Goal: Information Seeking & Learning: Find specific fact

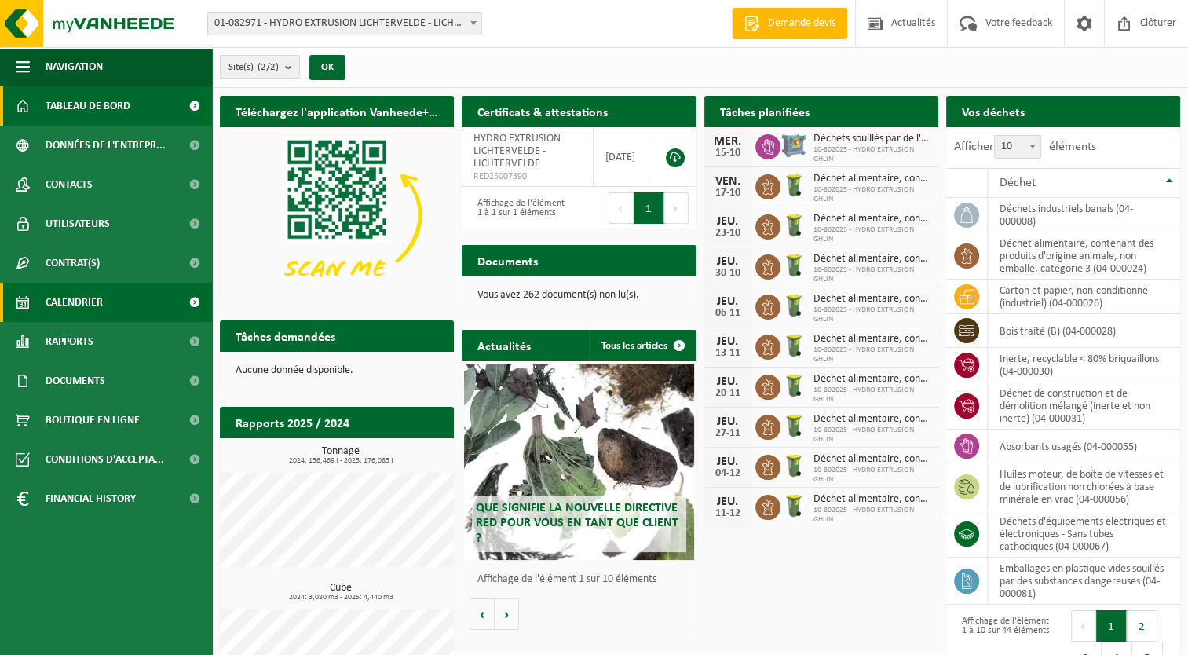
click at [107, 306] on link "Calendrier" at bounding box center [106, 302] width 212 height 39
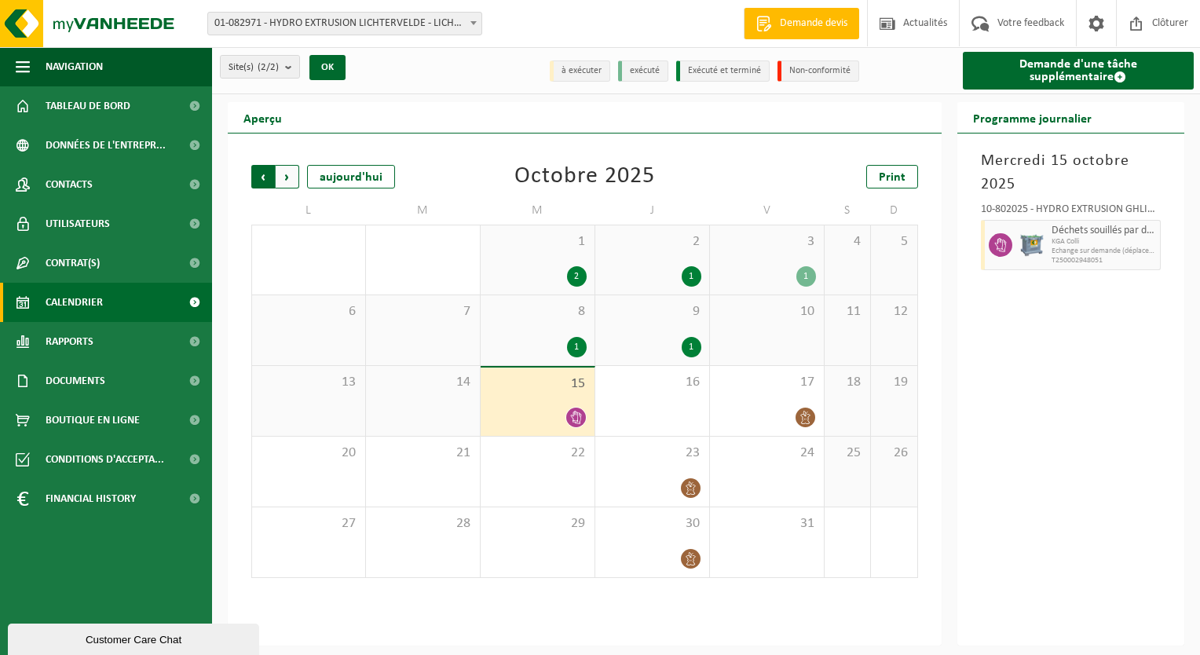
click at [276, 168] on span "Suivant" at bounding box center [288, 177] width 24 height 24
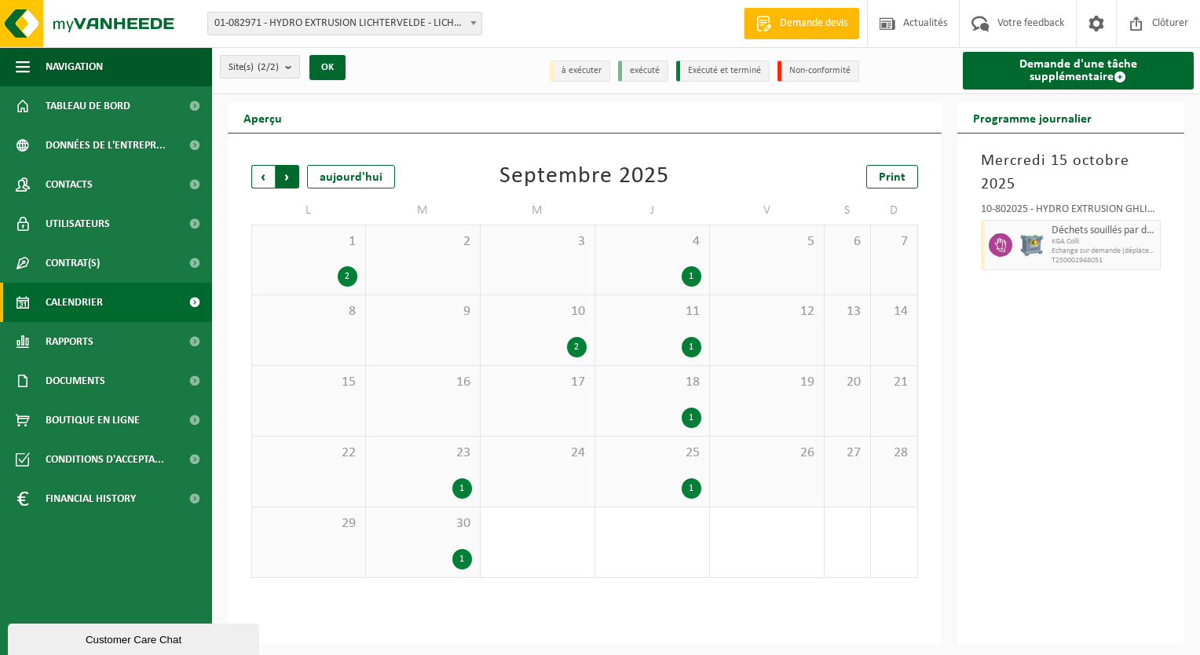
click at [266, 176] on span "Précédent" at bounding box center [263, 177] width 24 height 24
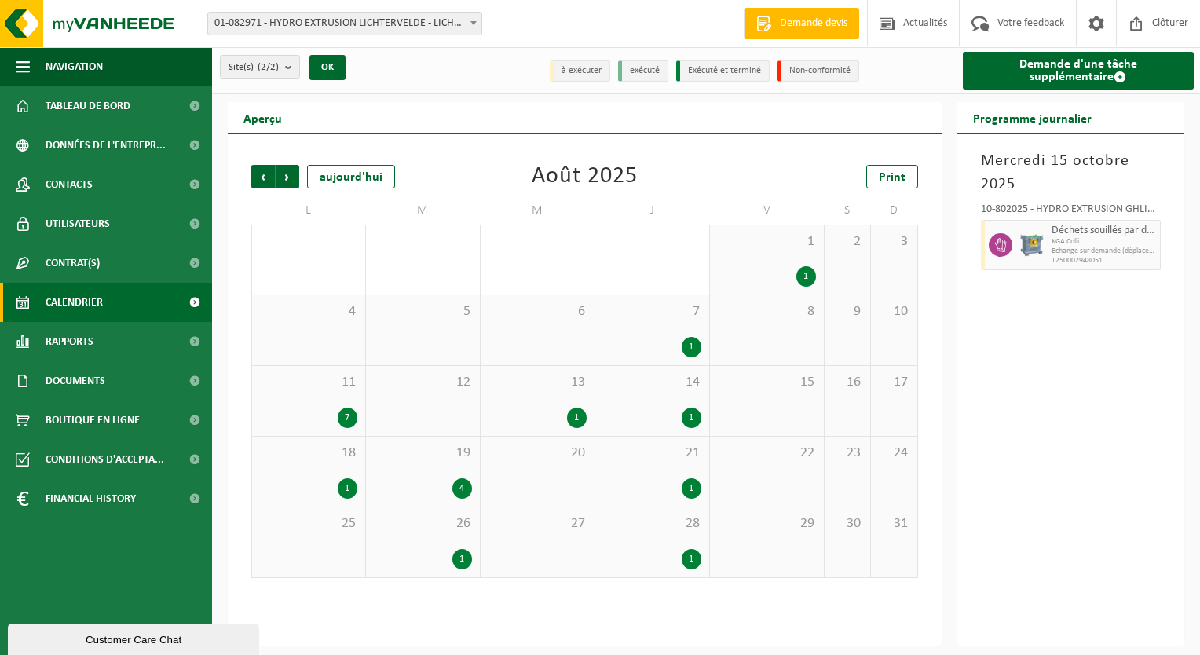
click at [353, 415] on div "7" at bounding box center [348, 418] width 20 height 20
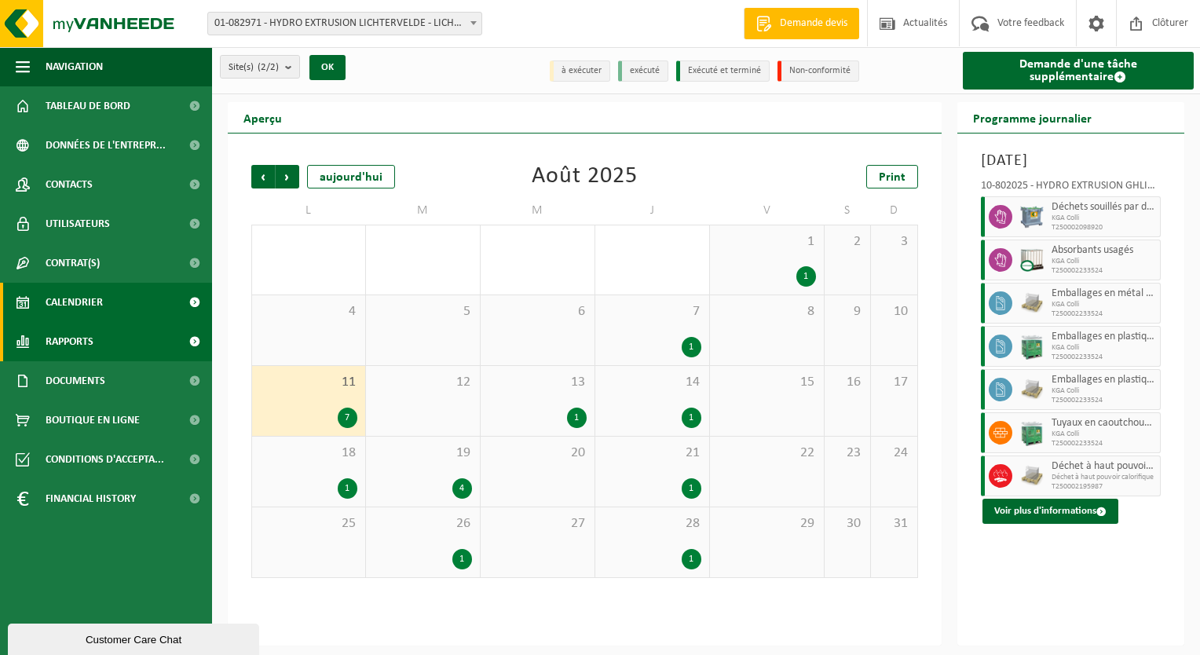
click at [129, 339] on link "Rapports" at bounding box center [106, 341] width 212 height 39
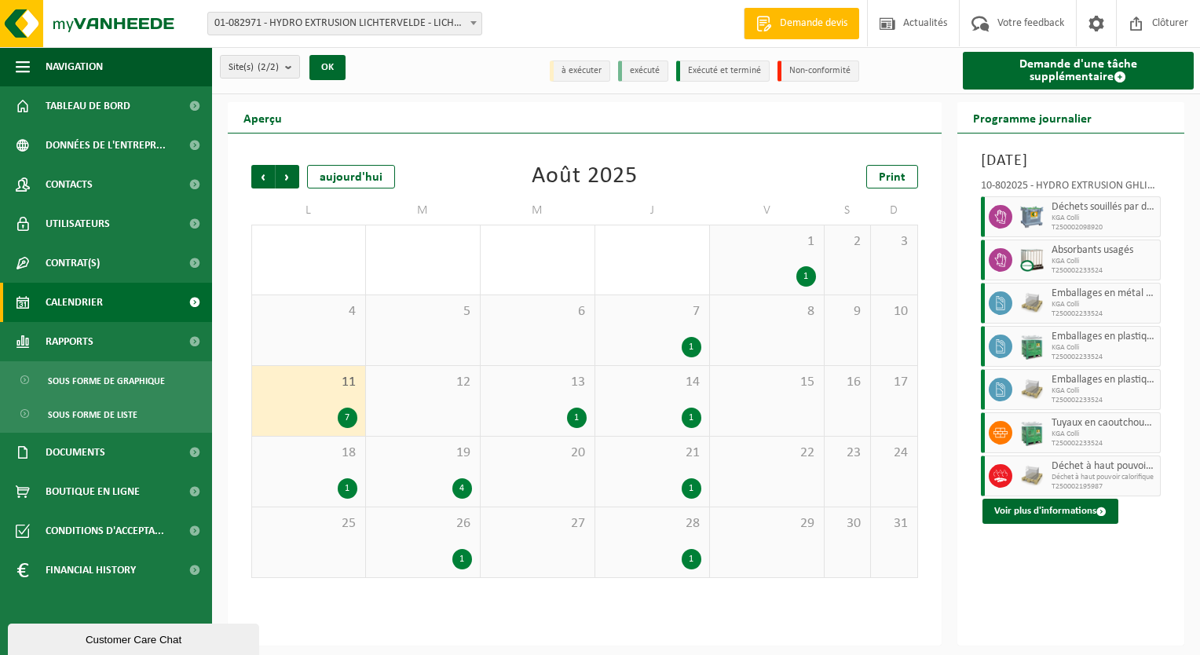
click at [134, 397] on ul "Sous forme de graphique Sous forme de liste" at bounding box center [106, 396] width 212 height 71
click at [137, 379] on span "Sous forme de graphique" at bounding box center [106, 381] width 117 height 30
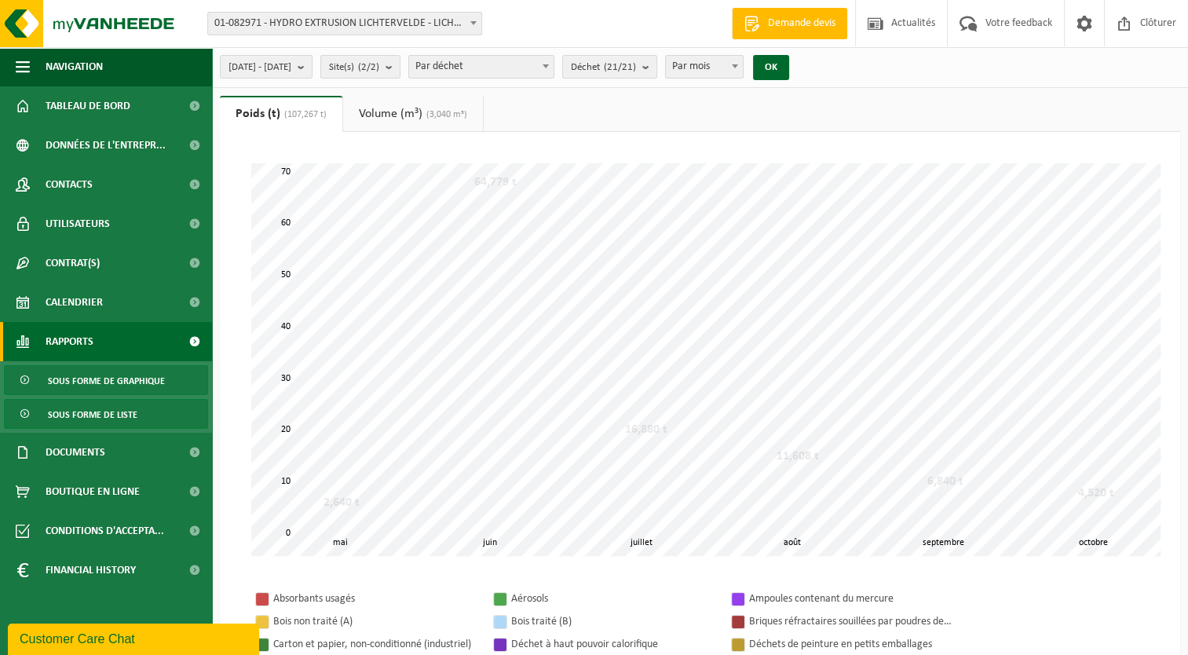
click at [135, 415] on link "Sous forme de liste" at bounding box center [106, 414] width 204 height 30
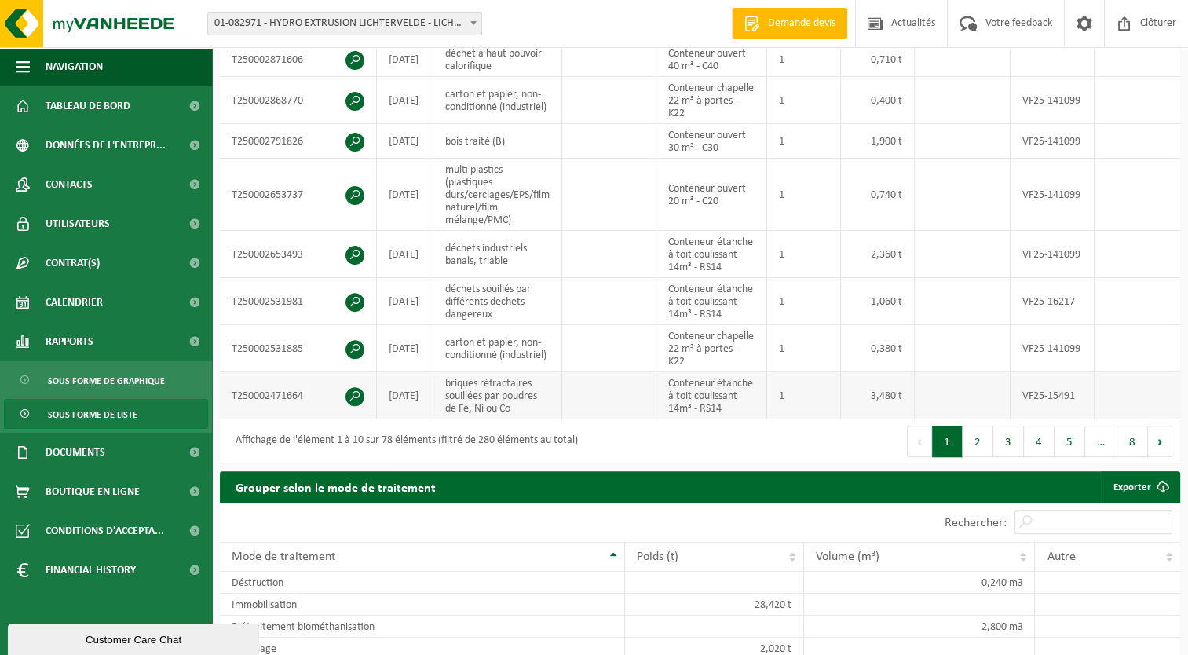
scroll to position [471, 0]
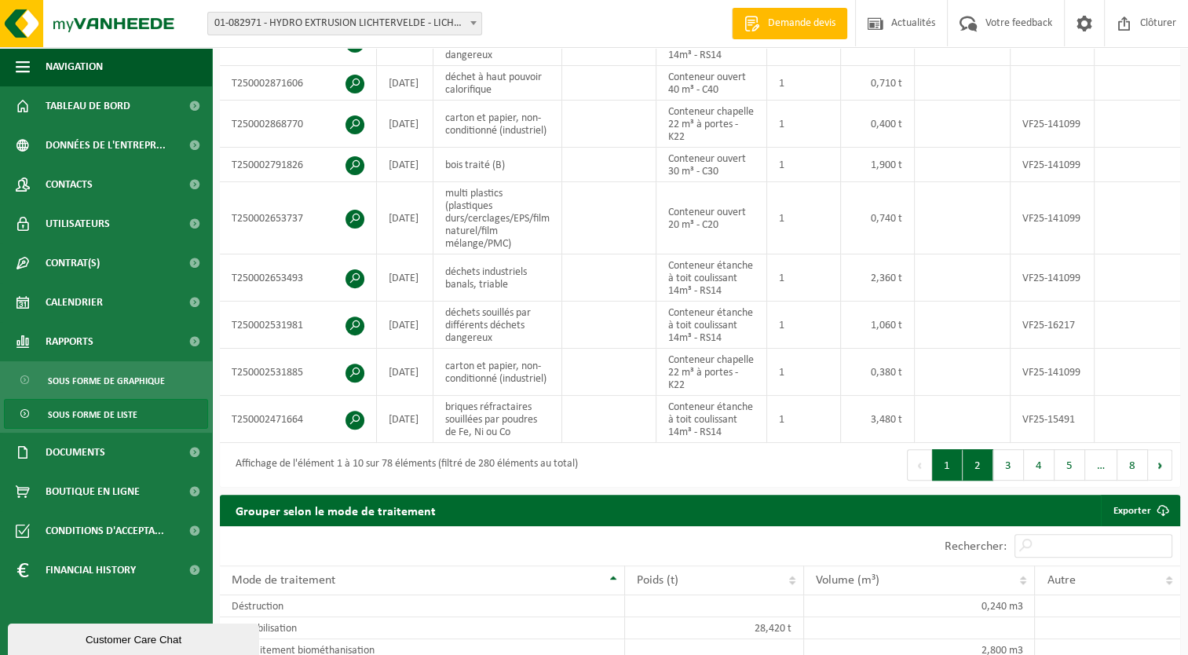
click at [986, 465] on button "2" at bounding box center [978, 464] width 31 height 31
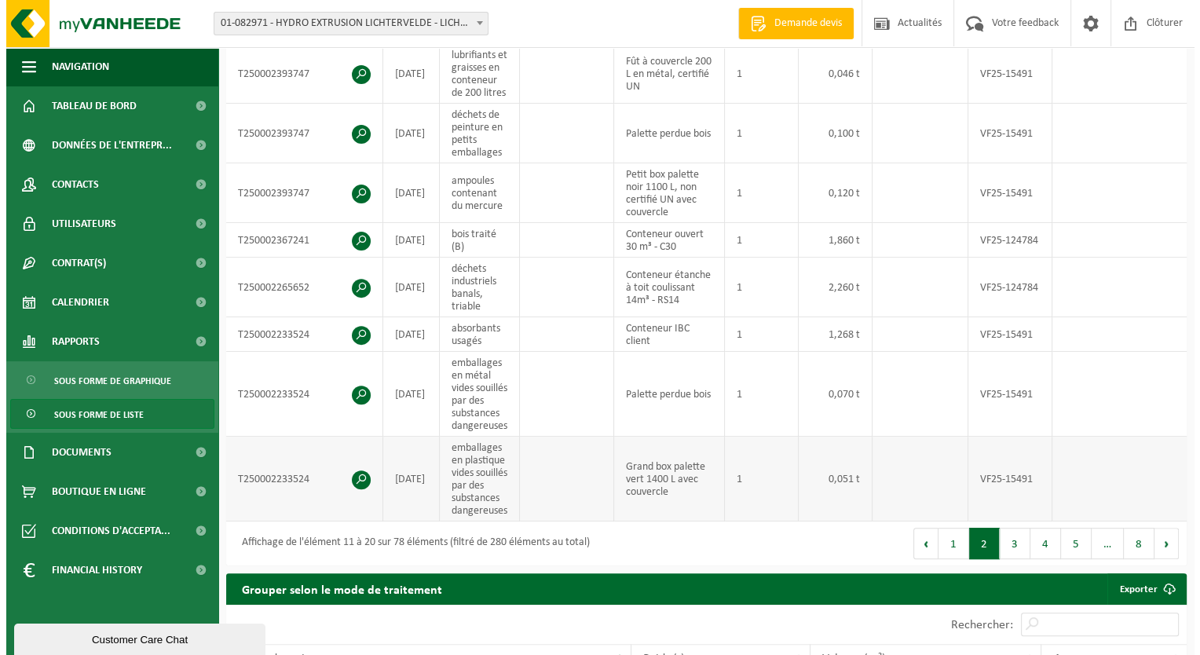
scroll to position [456, 0]
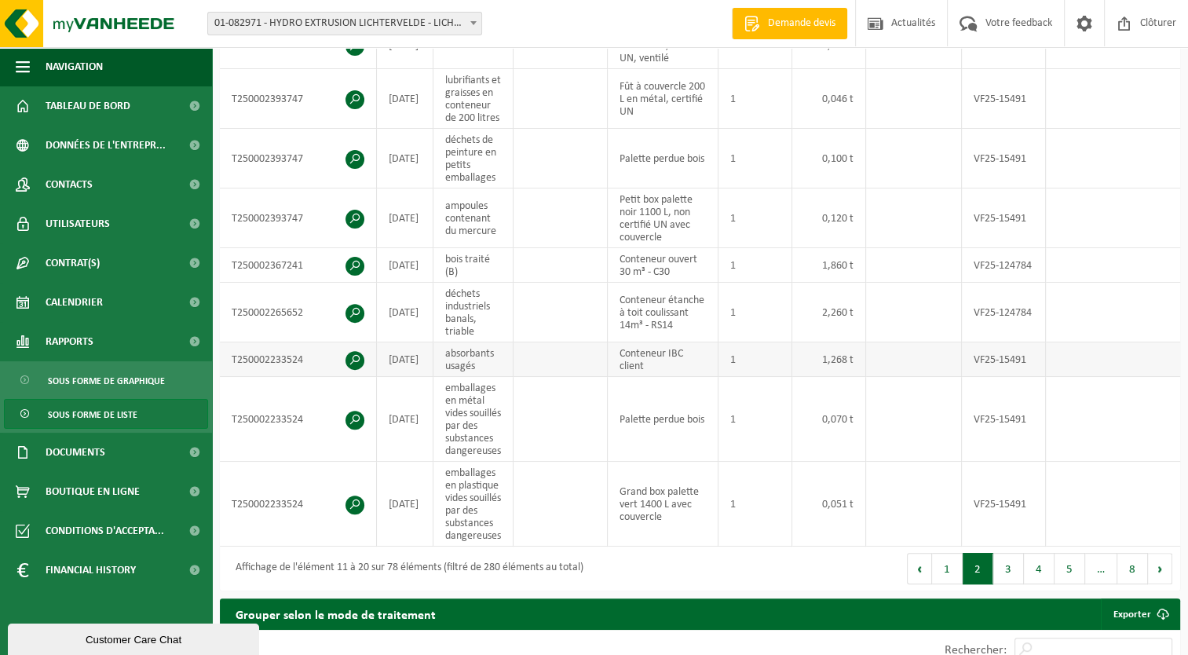
click at [354, 366] on span at bounding box center [355, 360] width 19 height 19
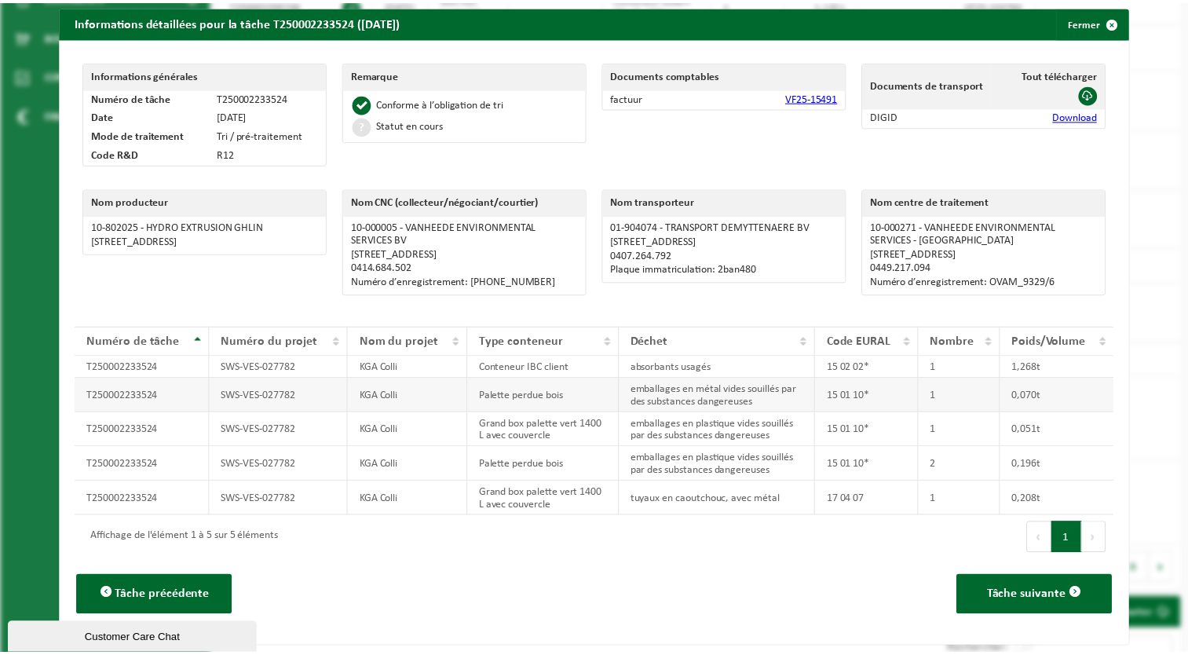
scroll to position [0, 0]
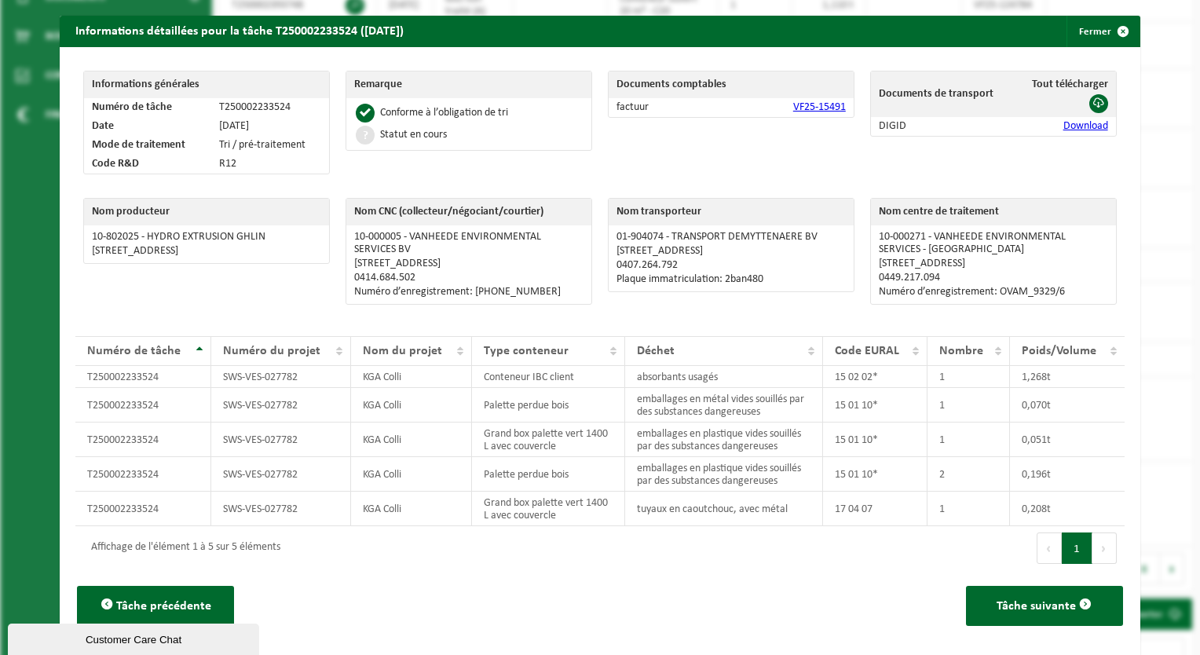
click at [1084, 120] on link "Download" at bounding box center [1085, 126] width 45 height 12
click at [1111, 28] on span "button" at bounding box center [1122, 31] width 31 height 31
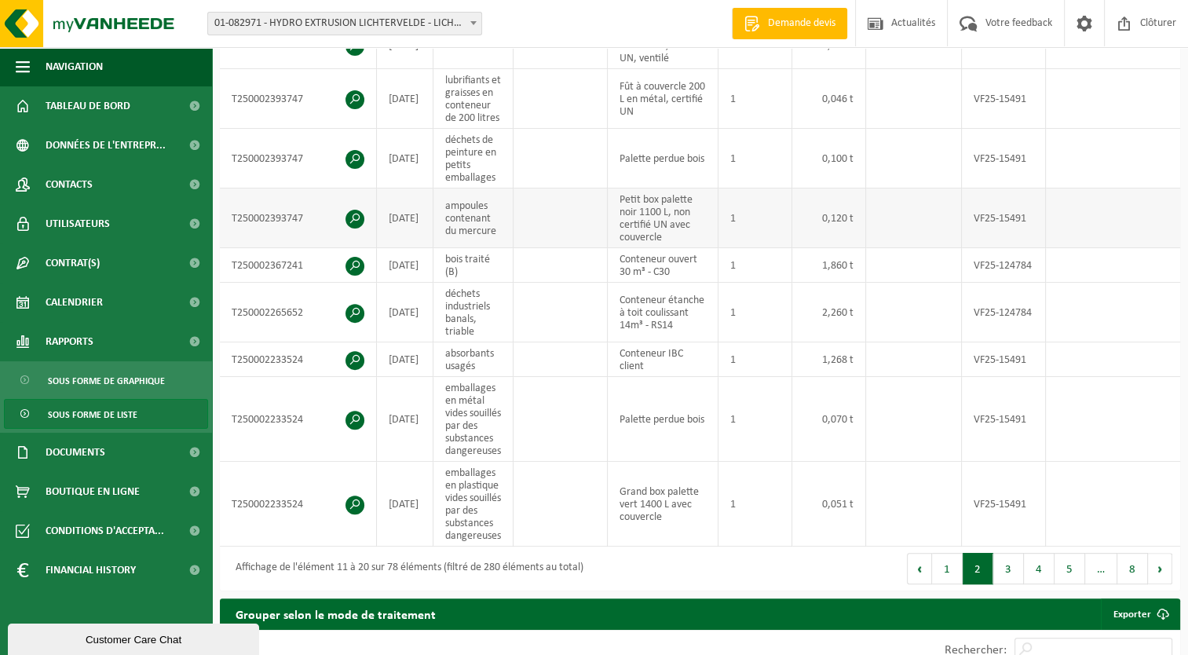
scroll to position [141, 0]
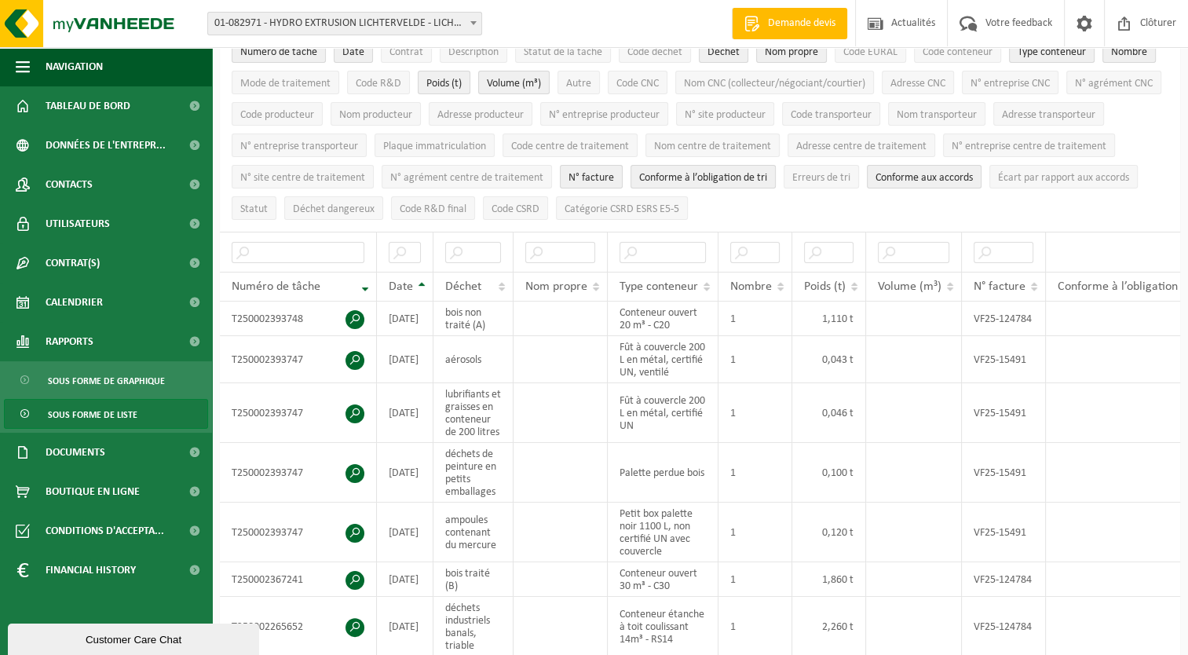
click at [130, 407] on span "Sous forme de liste" at bounding box center [93, 415] width 90 height 30
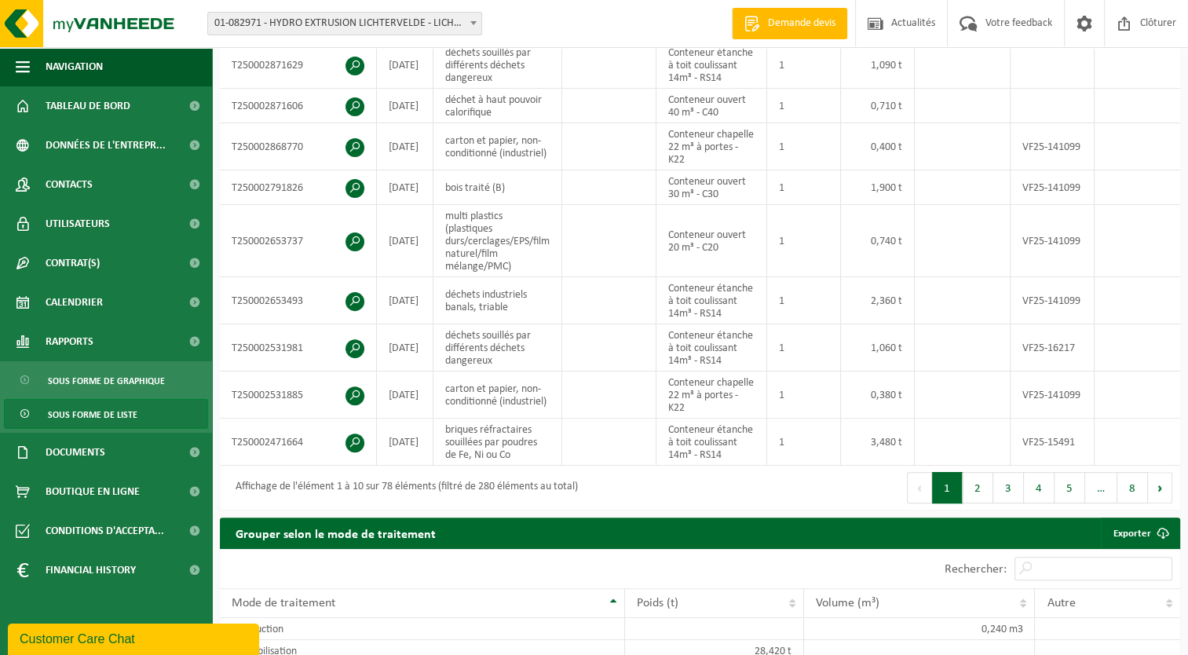
scroll to position [471, 0]
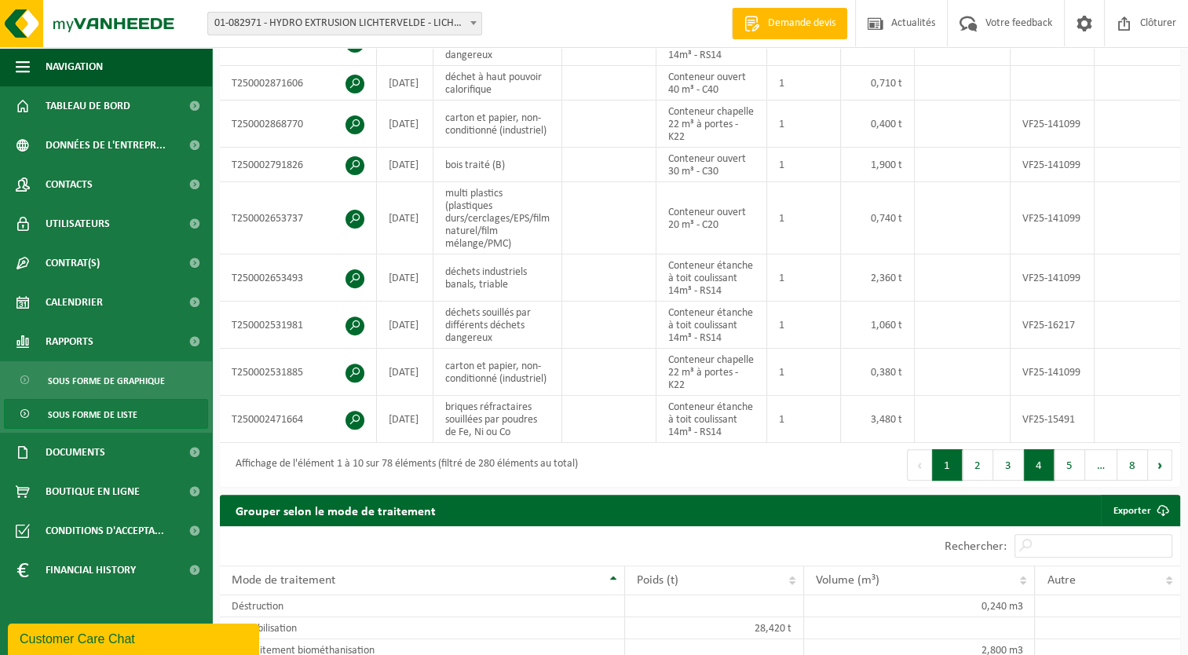
click at [1037, 467] on button "4" at bounding box center [1039, 464] width 31 height 31
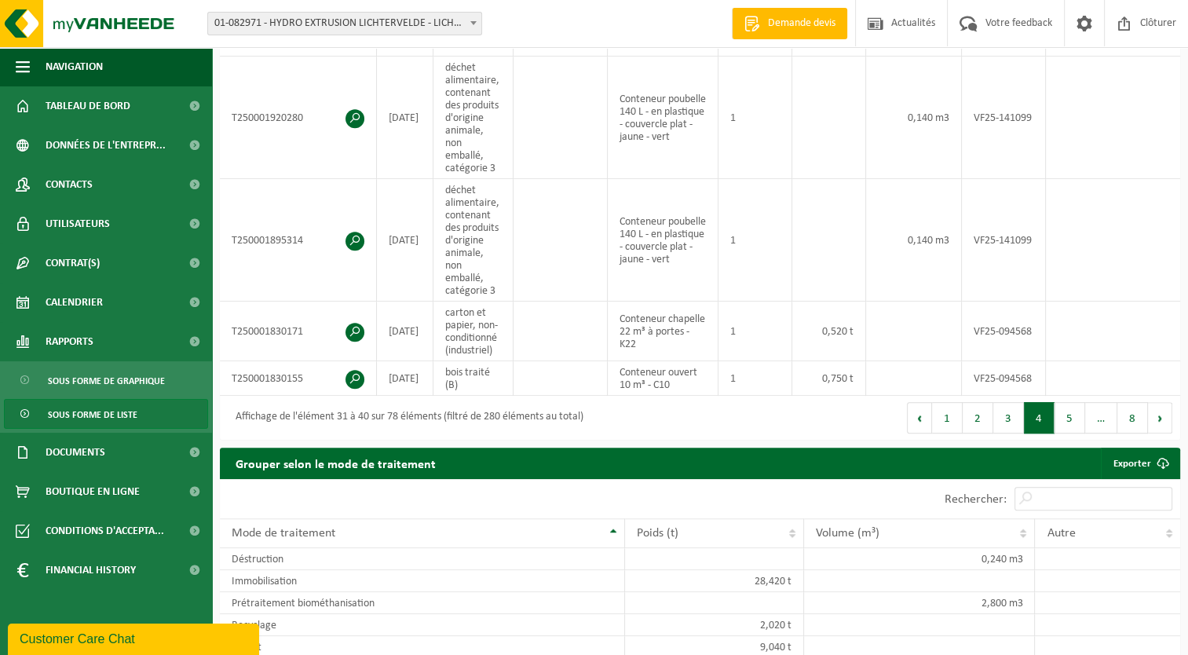
scroll to position [748, 0]
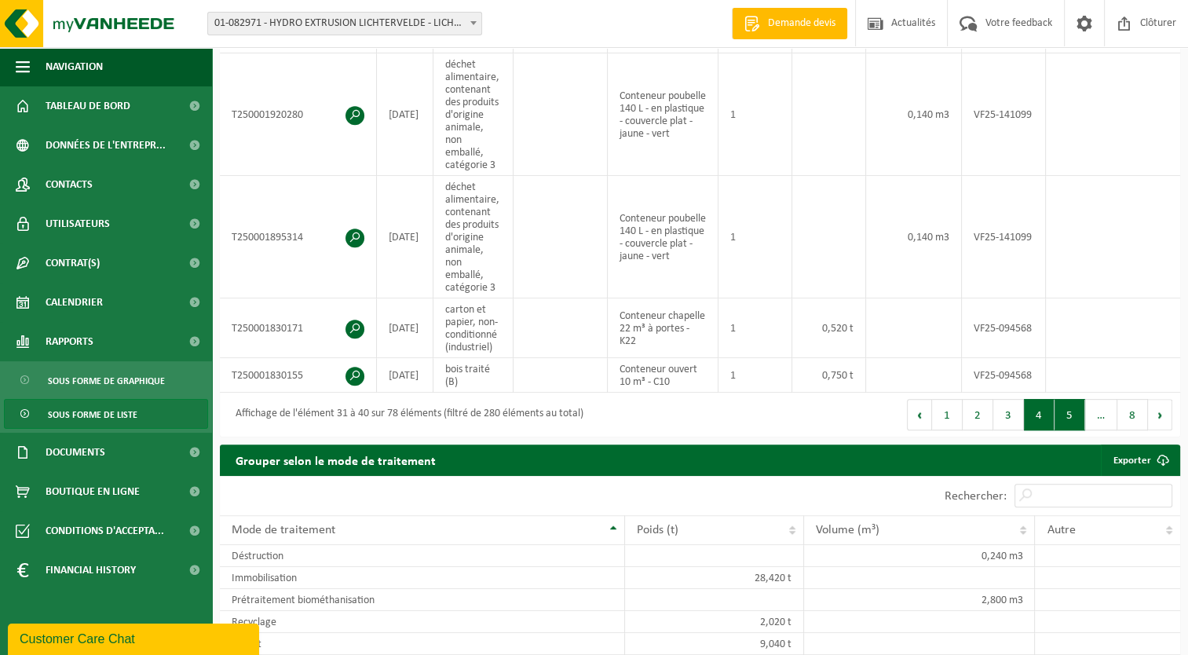
click at [1065, 430] on button "5" at bounding box center [1070, 414] width 31 height 31
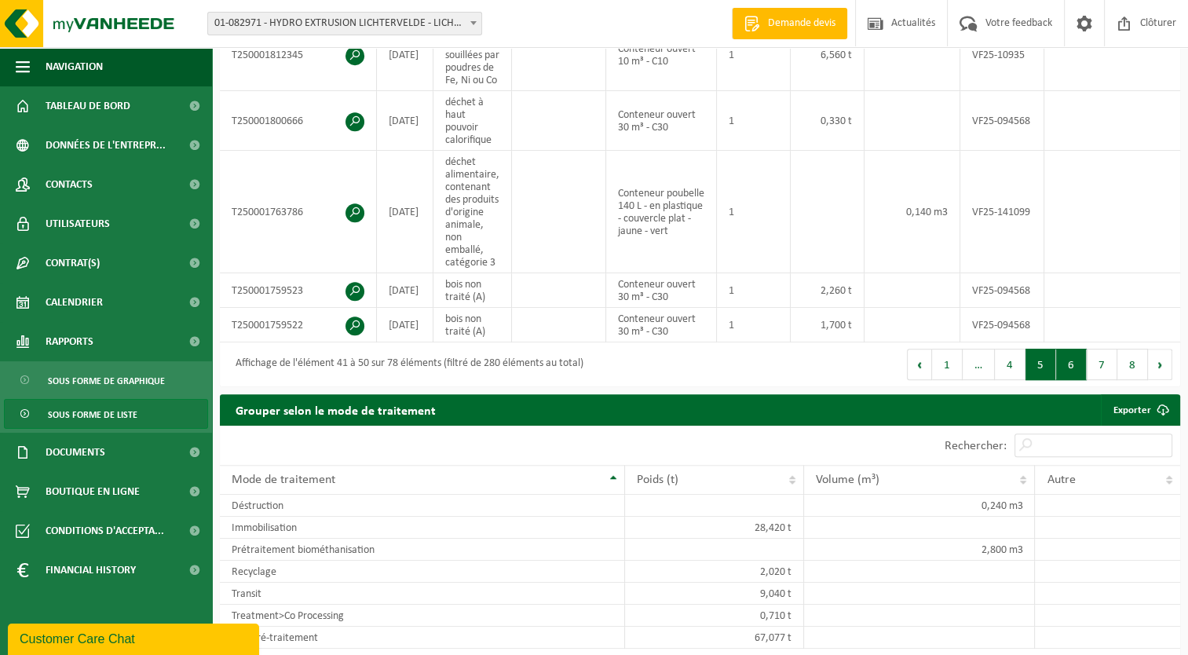
click at [1070, 380] on button "6" at bounding box center [1071, 364] width 31 height 31
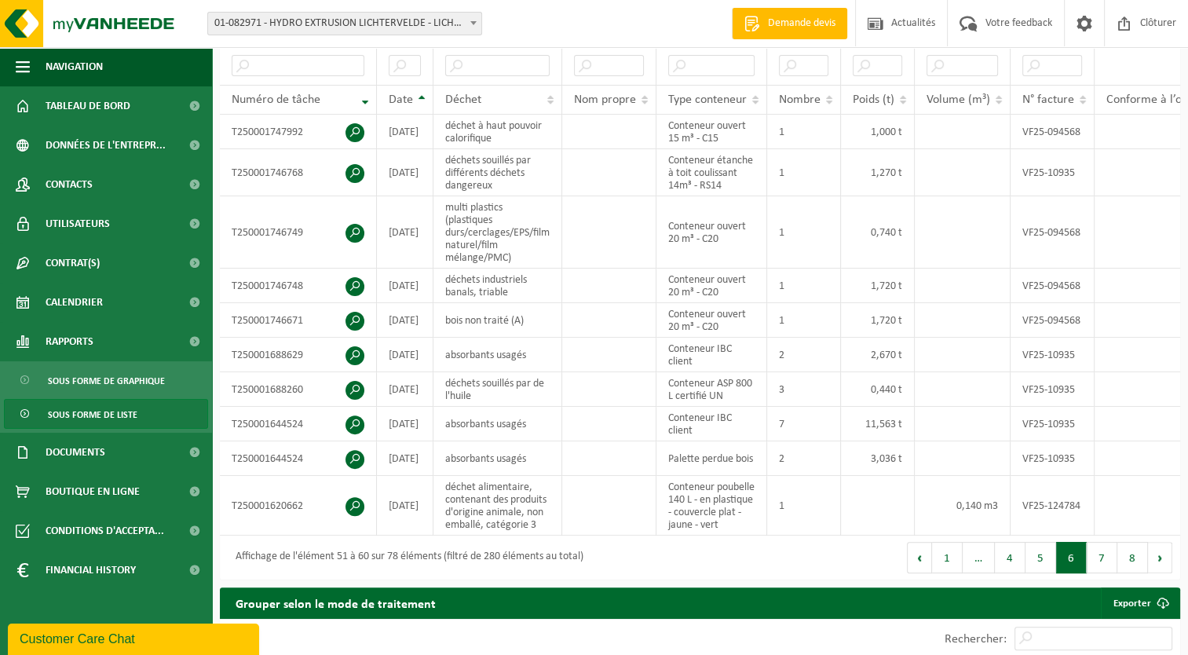
scroll to position [355, 0]
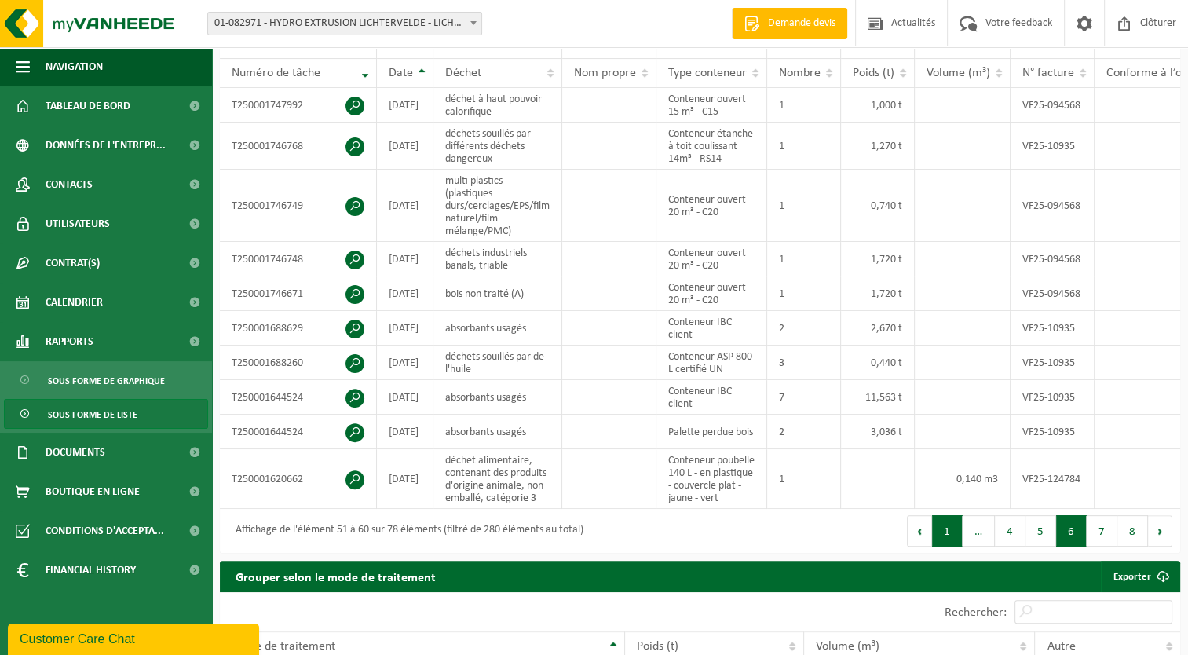
click at [961, 547] on button "1" at bounding box center [947, 530] width 31 height 31
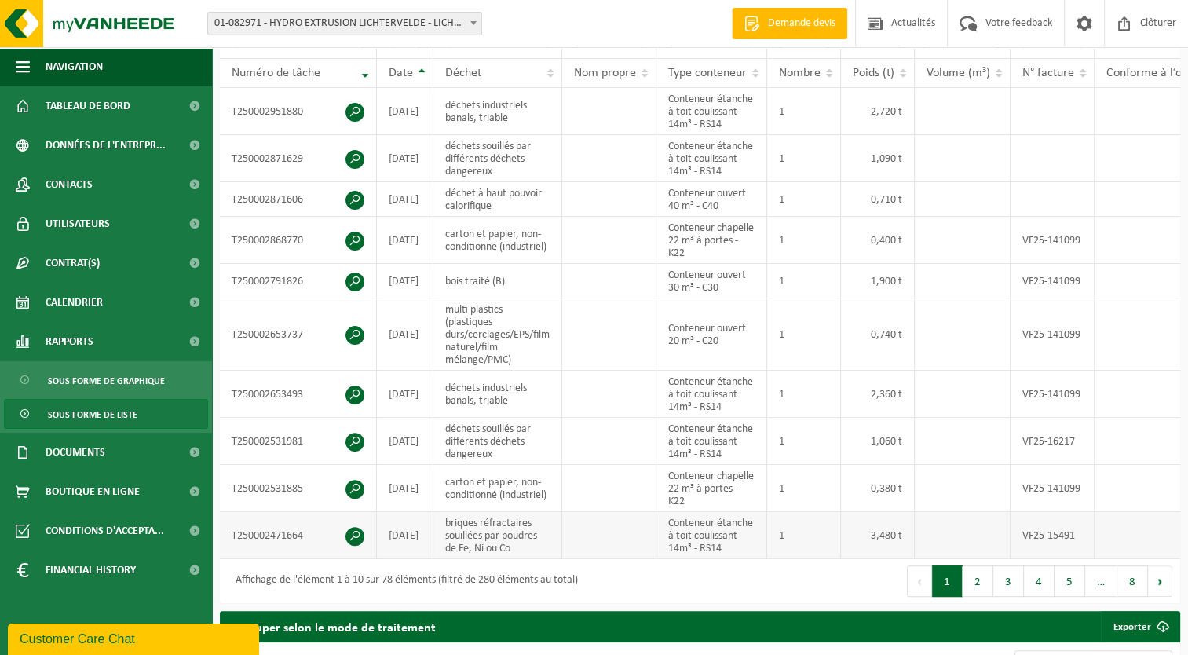
scroll to position [434, 0]
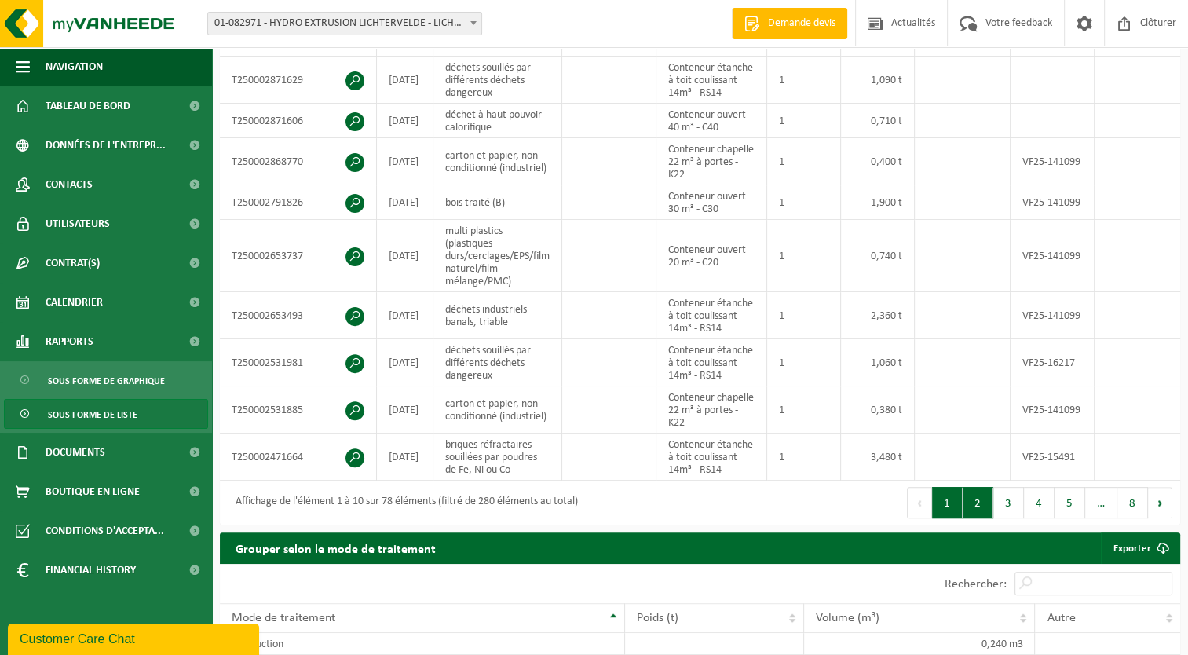
click at [988, 514] on button "2" at bounding box center [978, 502] width 31 height 31
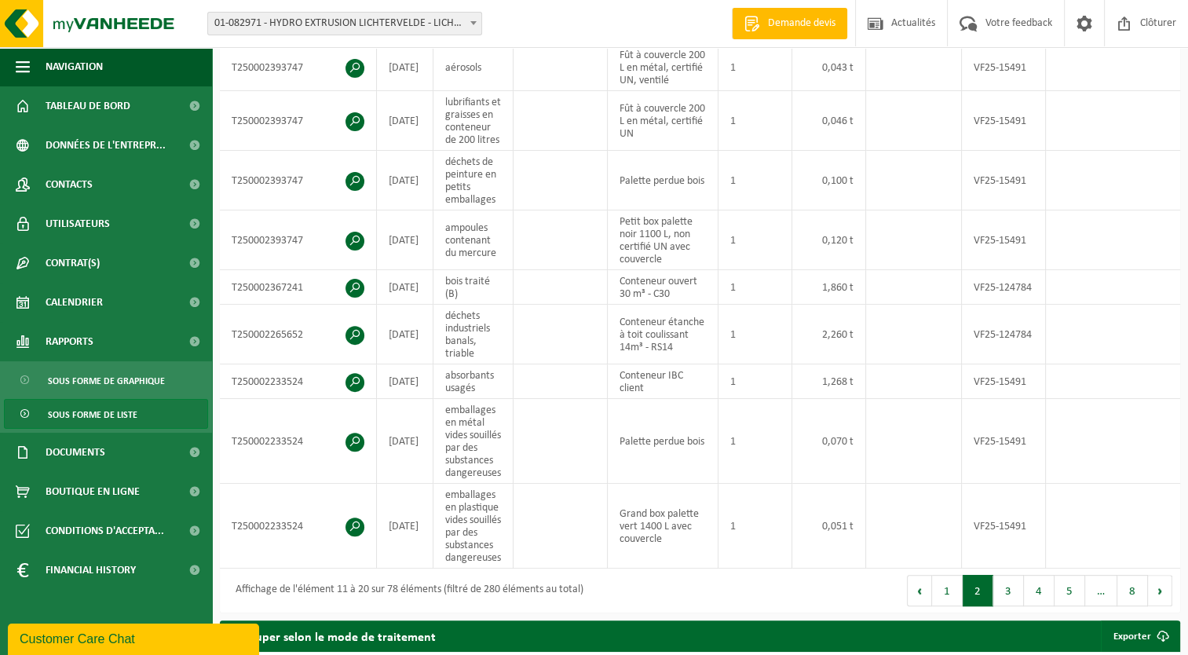
scroll to position [496, 0]
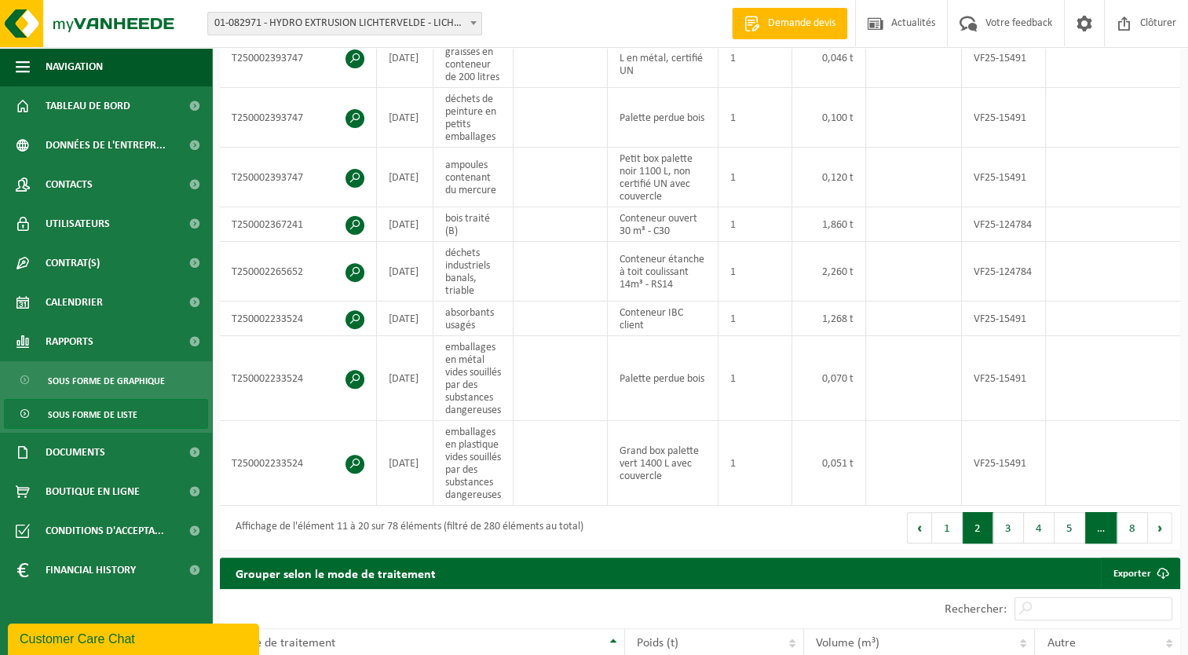
click at [1109, 544] on span "…" at bounding box center [1101, 527] width 32 height 31
click at [1082, 544] on button "5" at bounding box center [1070, 527] width 31 height 31
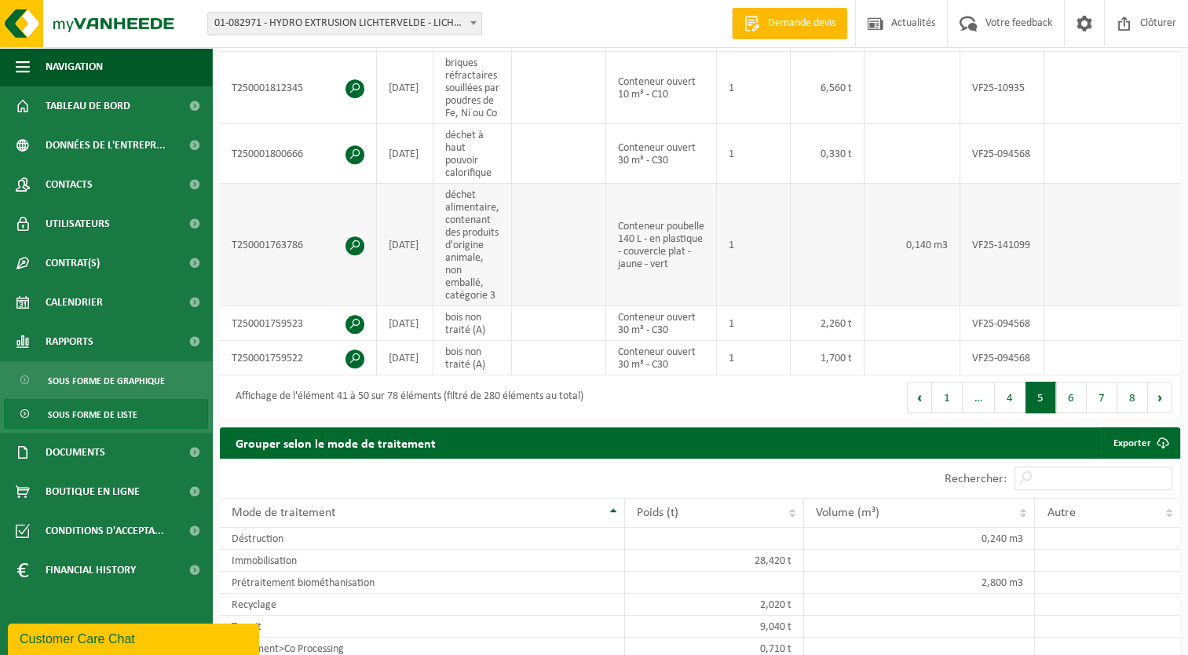
scroll to position [716, 0]
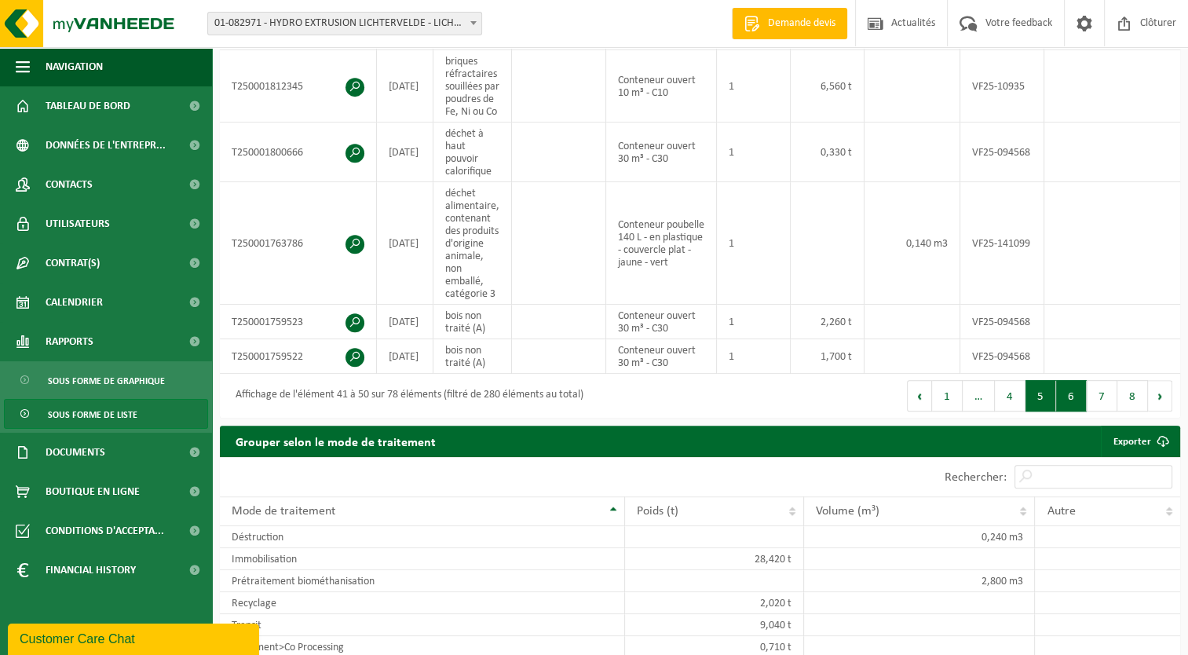
click at [1074, 412] on button "6" at bounding box center [1071, 395] width 31 height 31
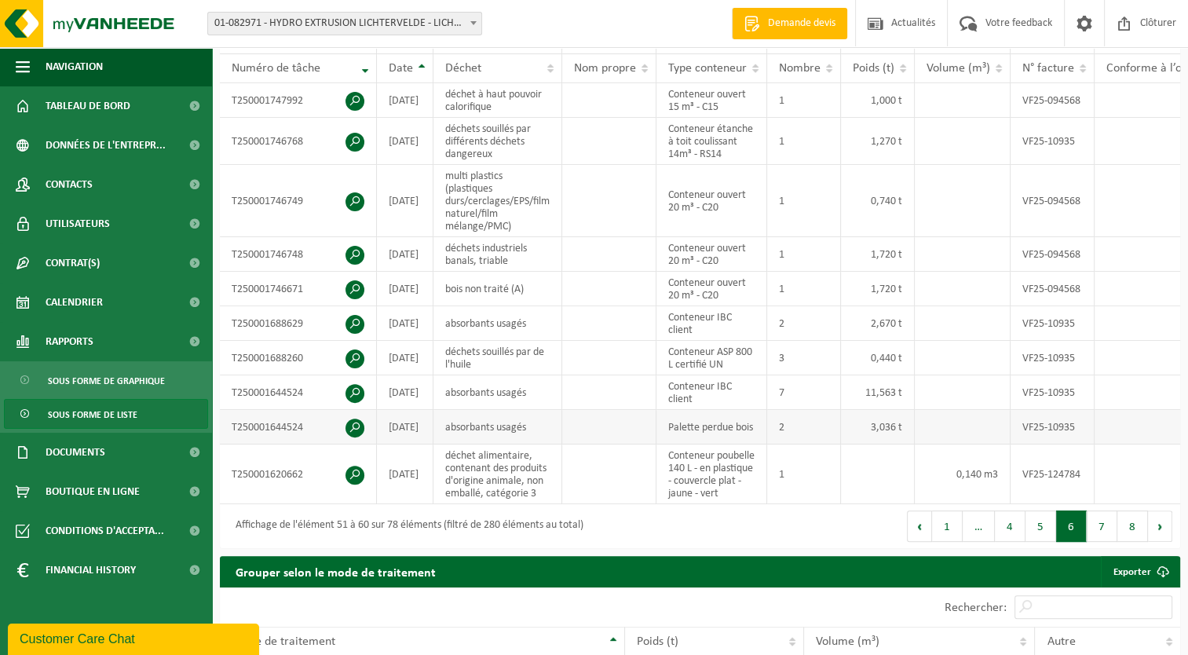
scroll to position [324, 0]
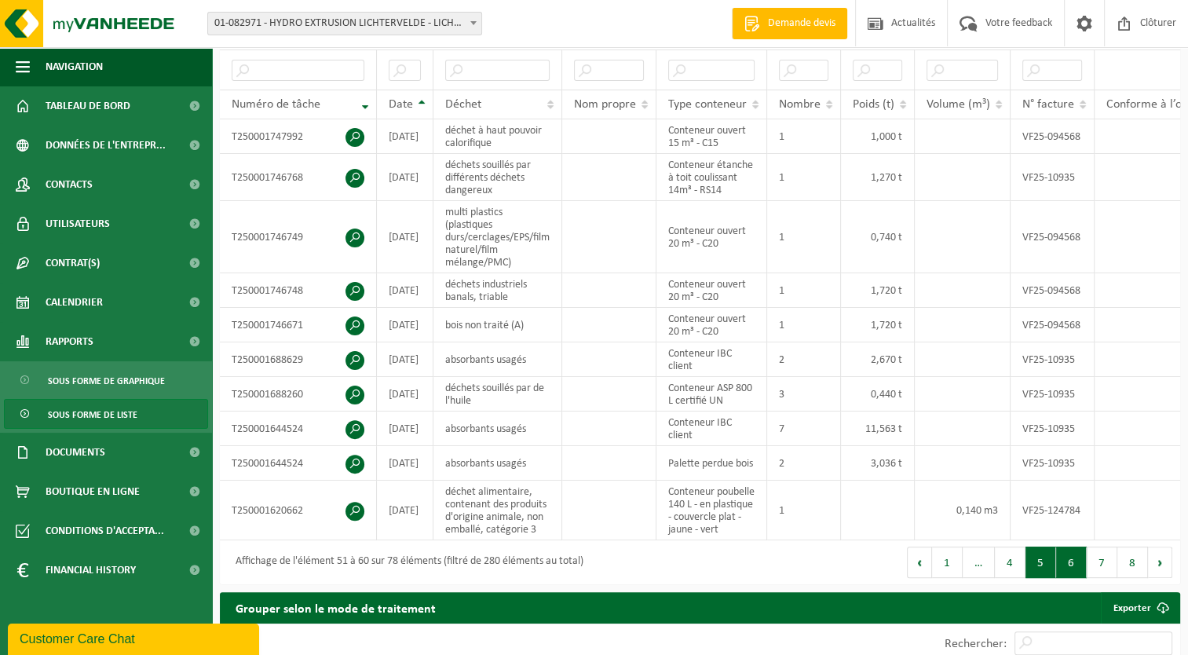
click at [1037, 578] on button "5" at bounding box center [1041, 562] width 31 height 31
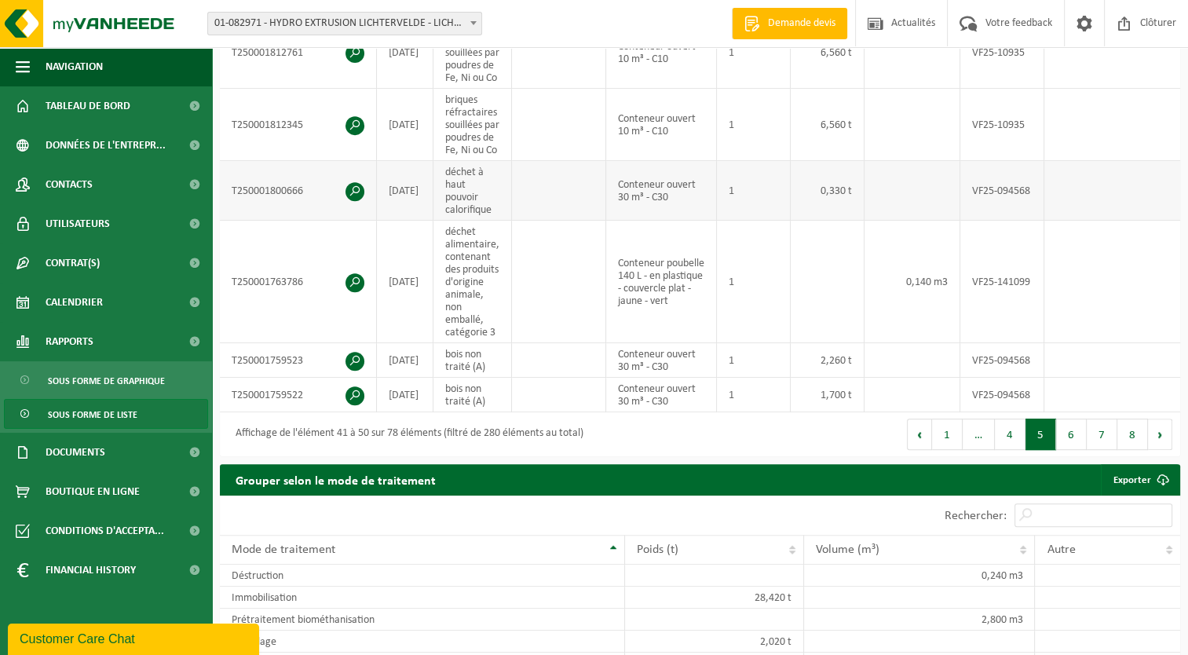
scroll to position [628, 0]
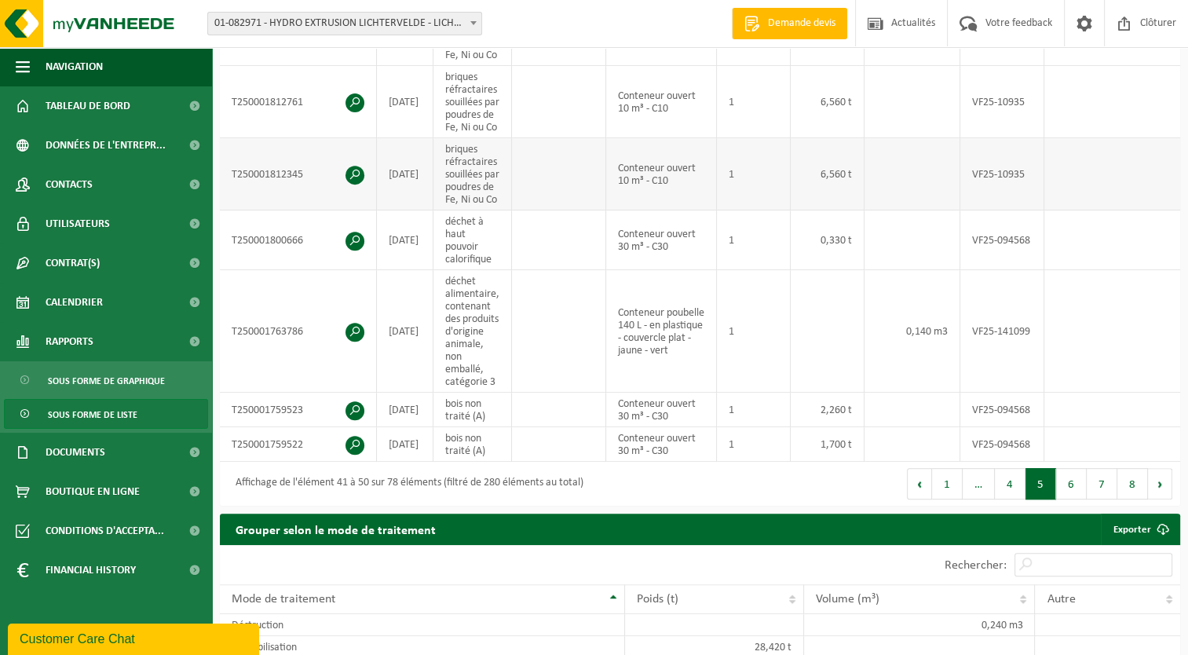
click at [350, 185] on span at bounding box center [355, 175] width 19 height 19
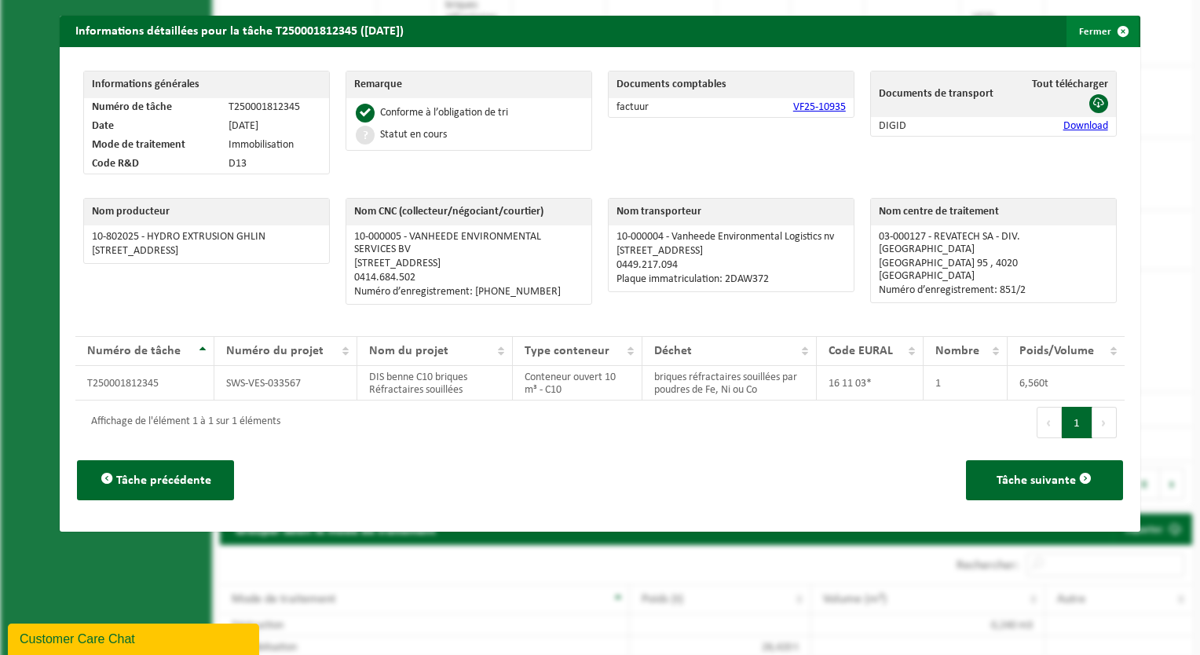
click at [1107, 27] on span "button" at bounding box center [1122, 31] width 31 height 31
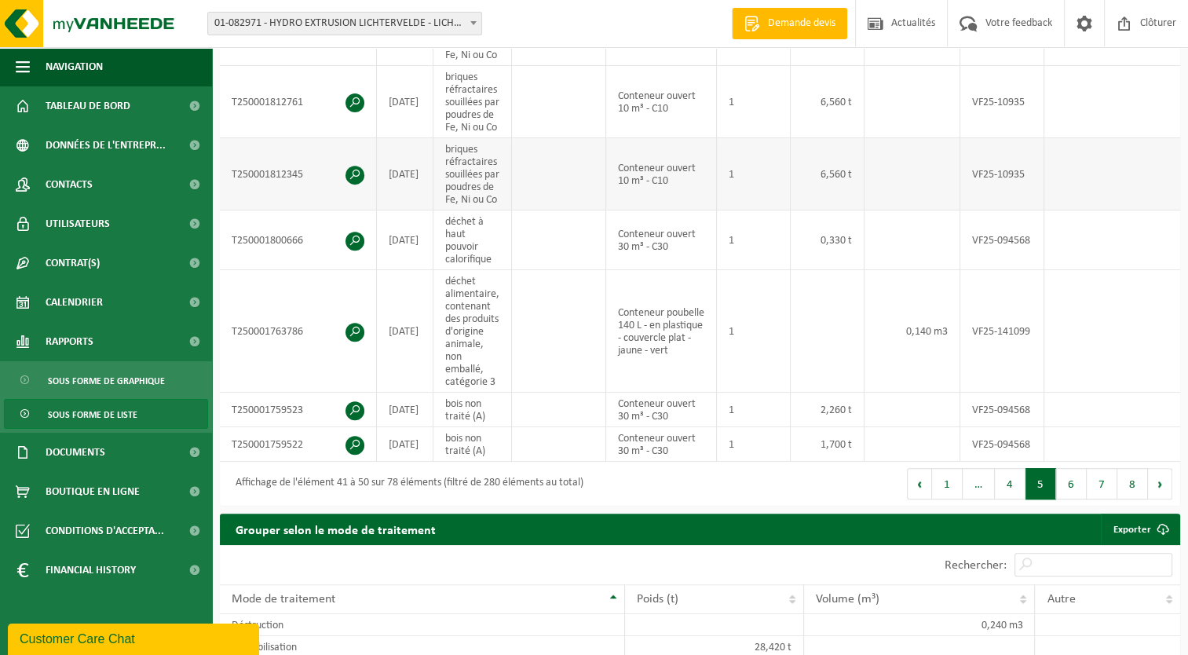
drag, startPoint x: 623, startPoint y: 247, endPoint x: 1130, endPoint y: 196, distance: 509.9
click at [1130, 196] on td at bounding box center [1136, 174] width 183 height 72
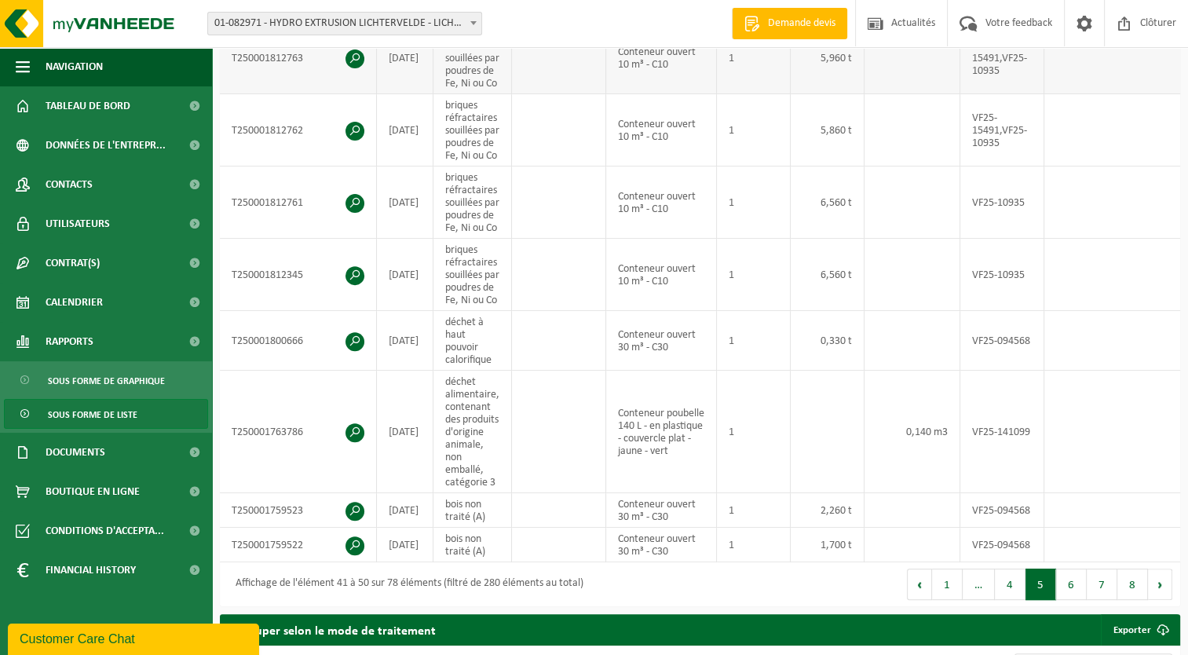
scroll to position [314, 0]
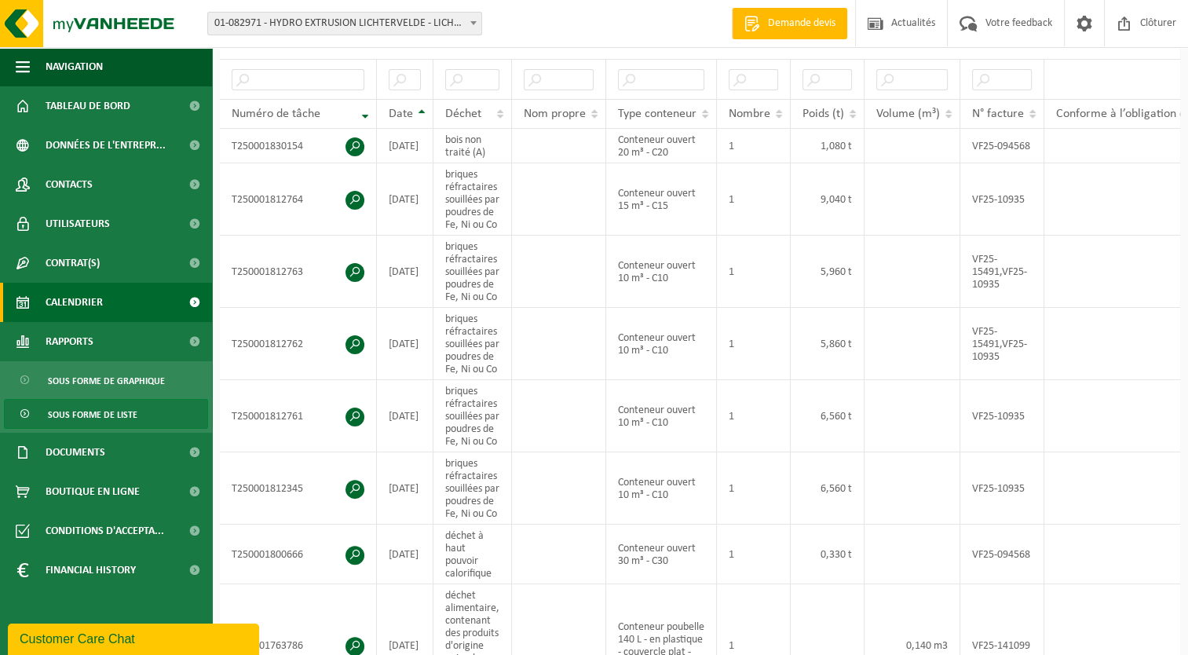
click at [116, 308] on link "Calendrier" at bounding box center [106, 302] width 212 height 39
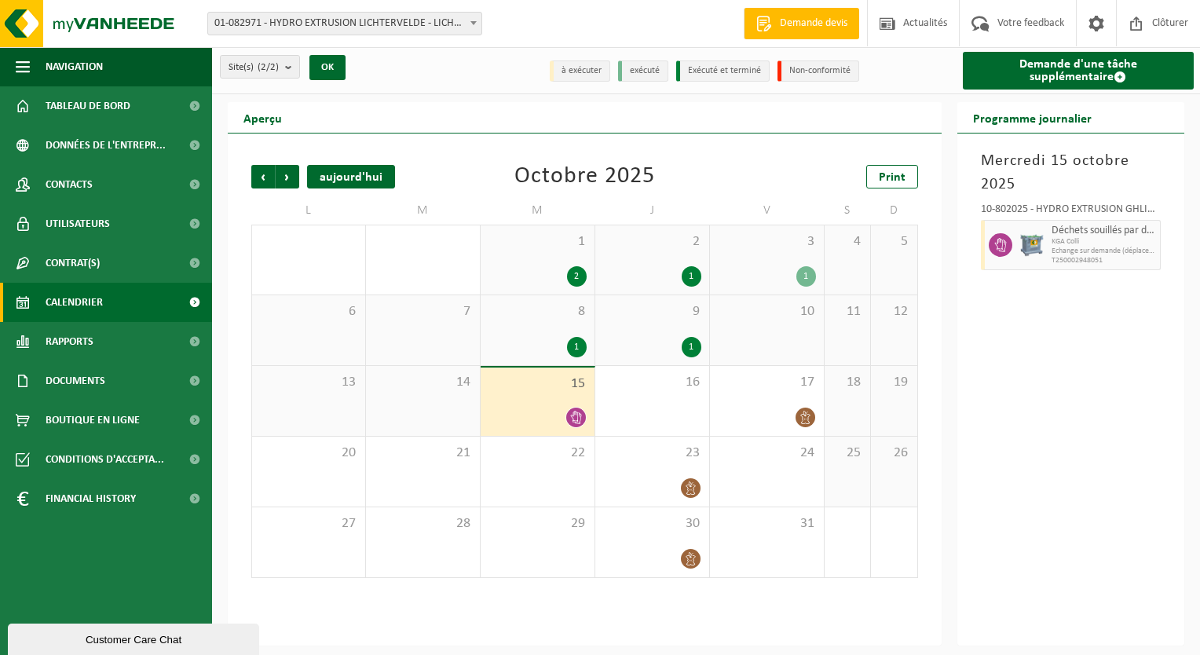
click at [341, 179] on div "aujourd'hui" at bounding box center [351, 177] width 88 height 24
click at [290, 174] on span "Suivant" at bounding box center [288, 177] width 24 height 24
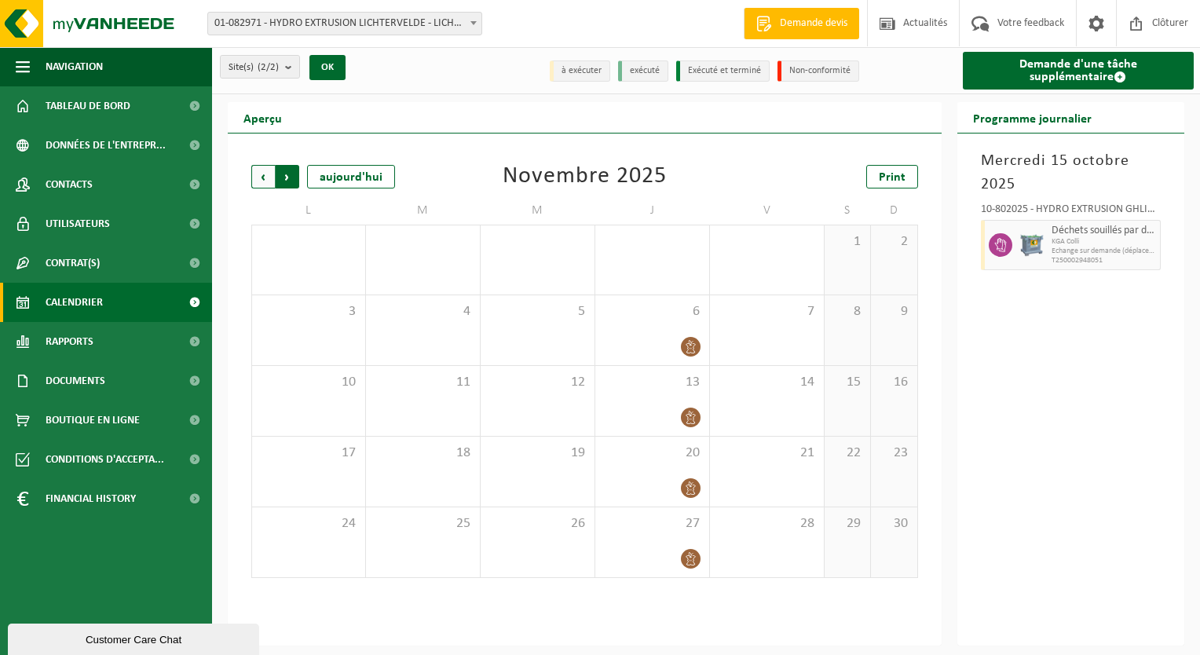
click at [265, 178] on span "Précédent" at bounding box center [263, 177] width 24 height 24
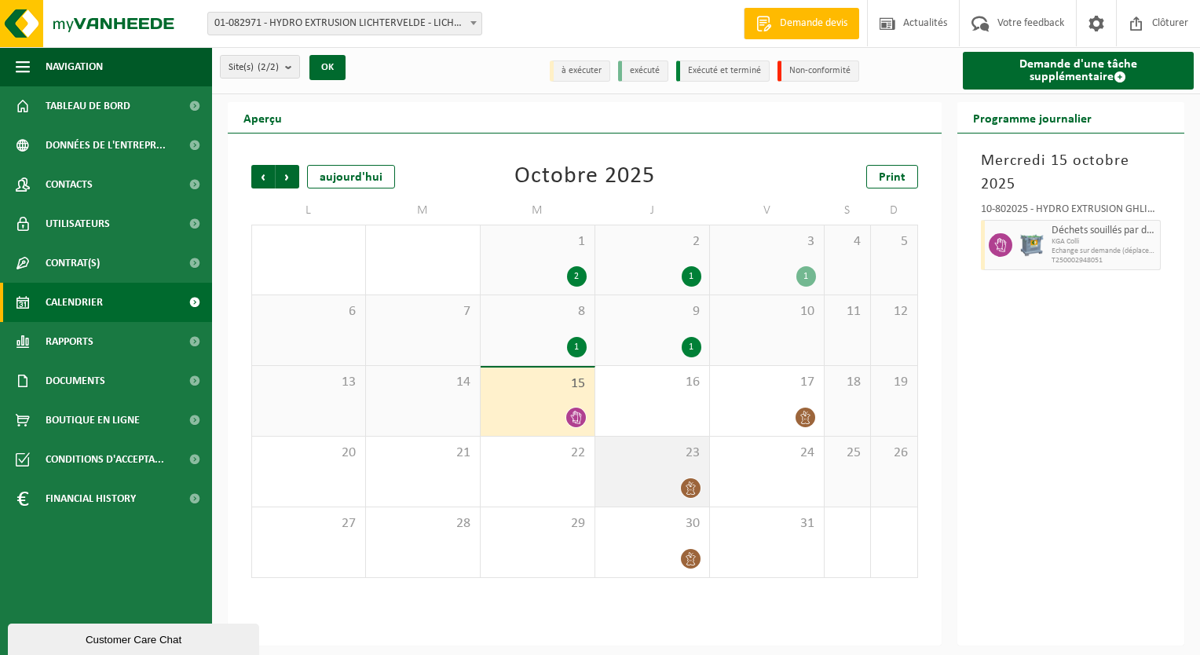
click at [694, 489] on icon at bounding box center [690, 487] width 13 height 13
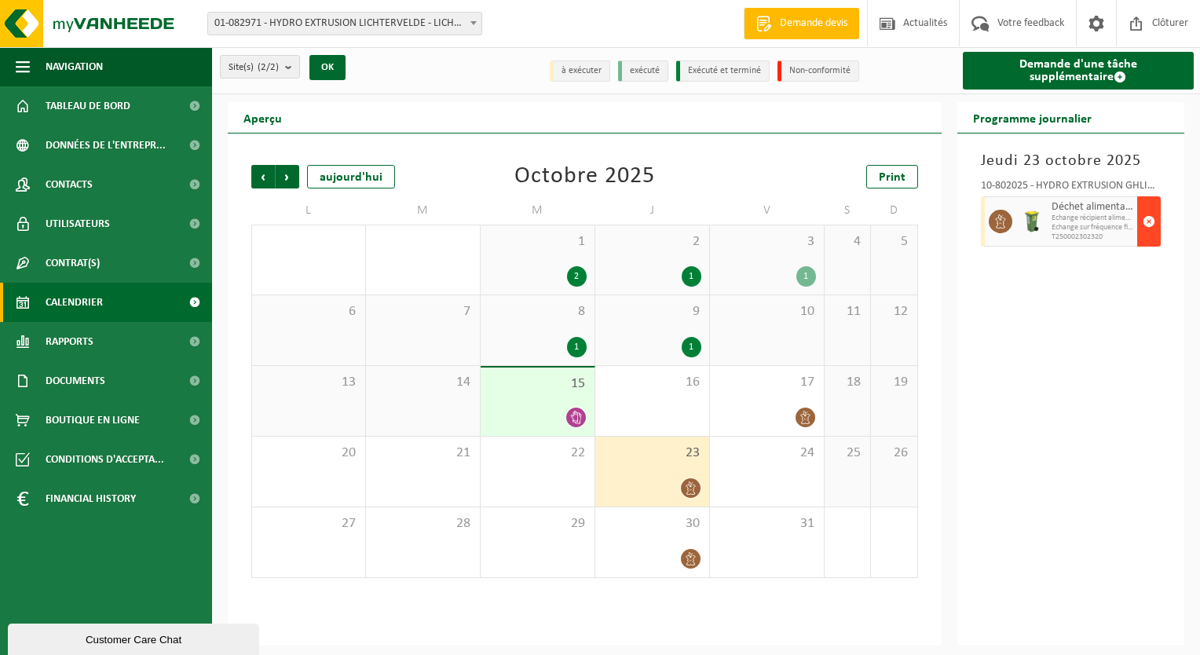
click at [1138, 222] on button "button" at bounding box center [1149, 221] width 24 height 50
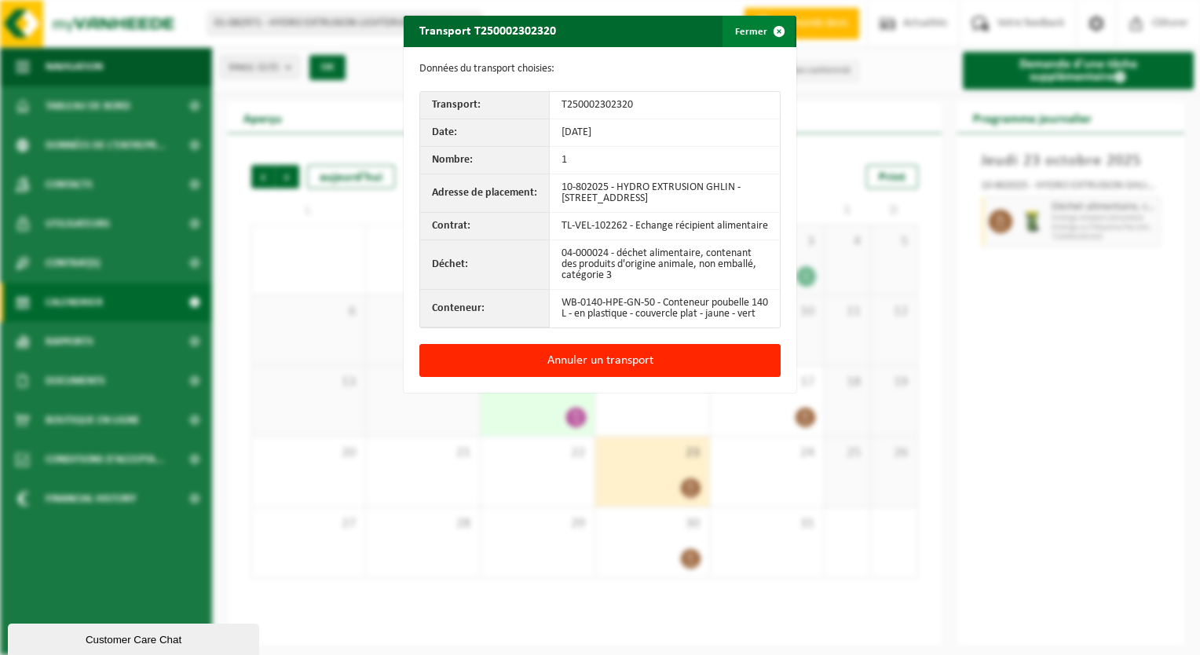
click at [763, 39] on span "button" at bounding box center [778, 31] width 31 height 31
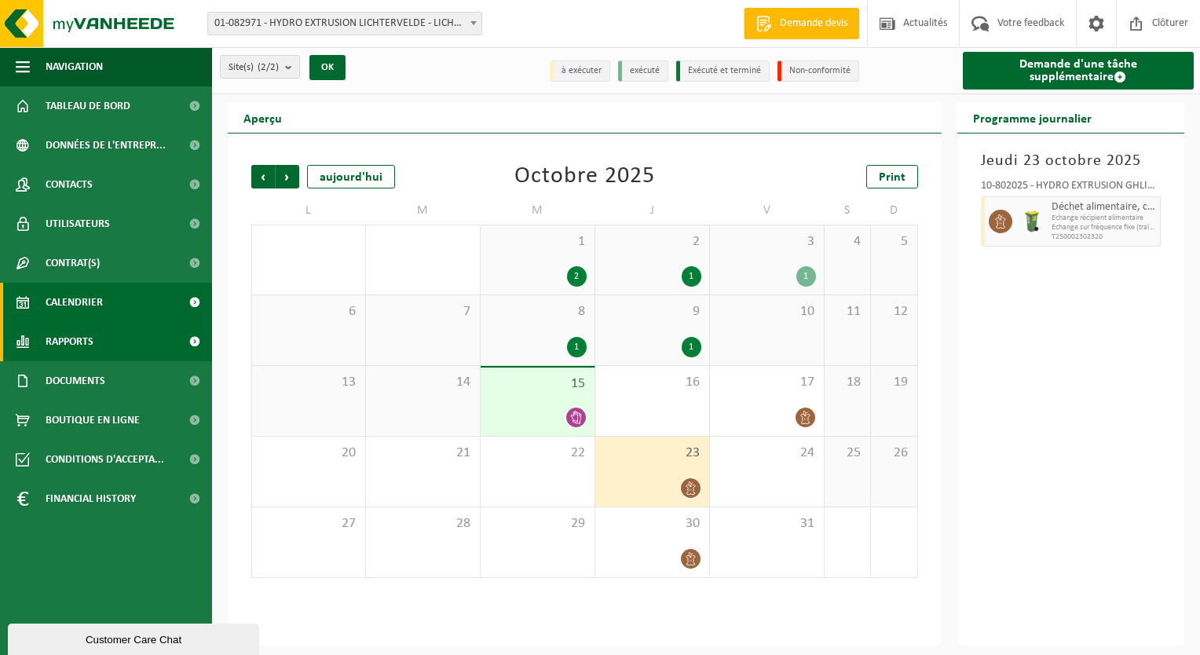
click at [92, 329] on span "Rapports" at bounding box center [70, 341] width 48 height 39
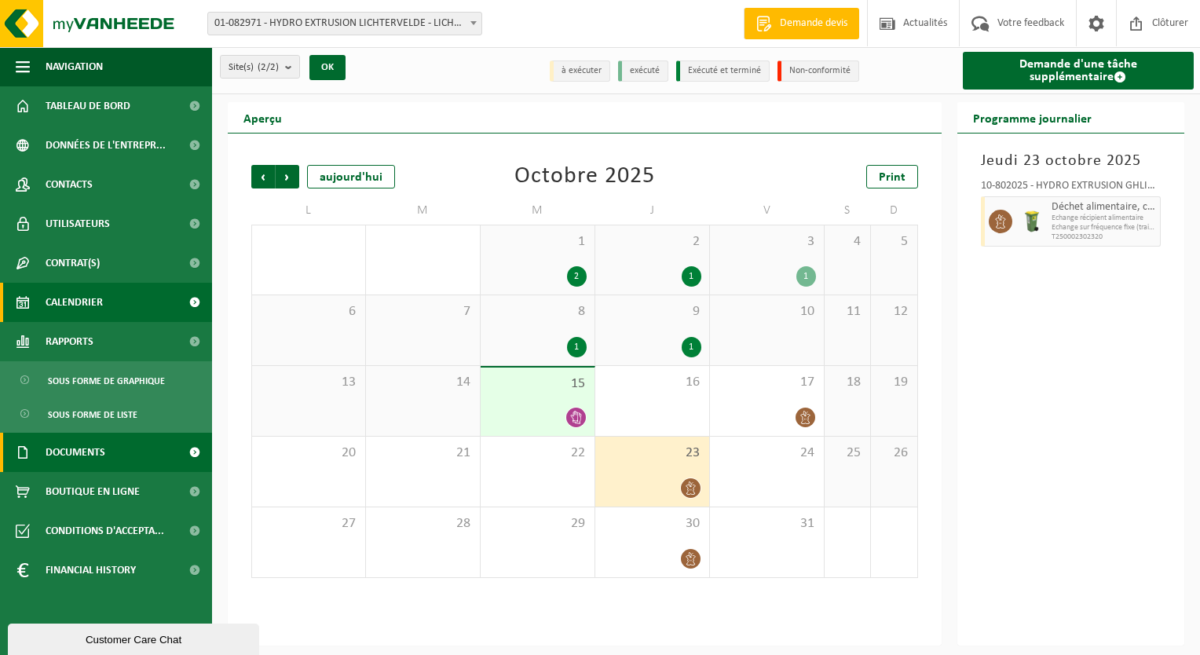
click at [94, 445] on span "Documents" at bounding box center [76, 452] width 60 height 39
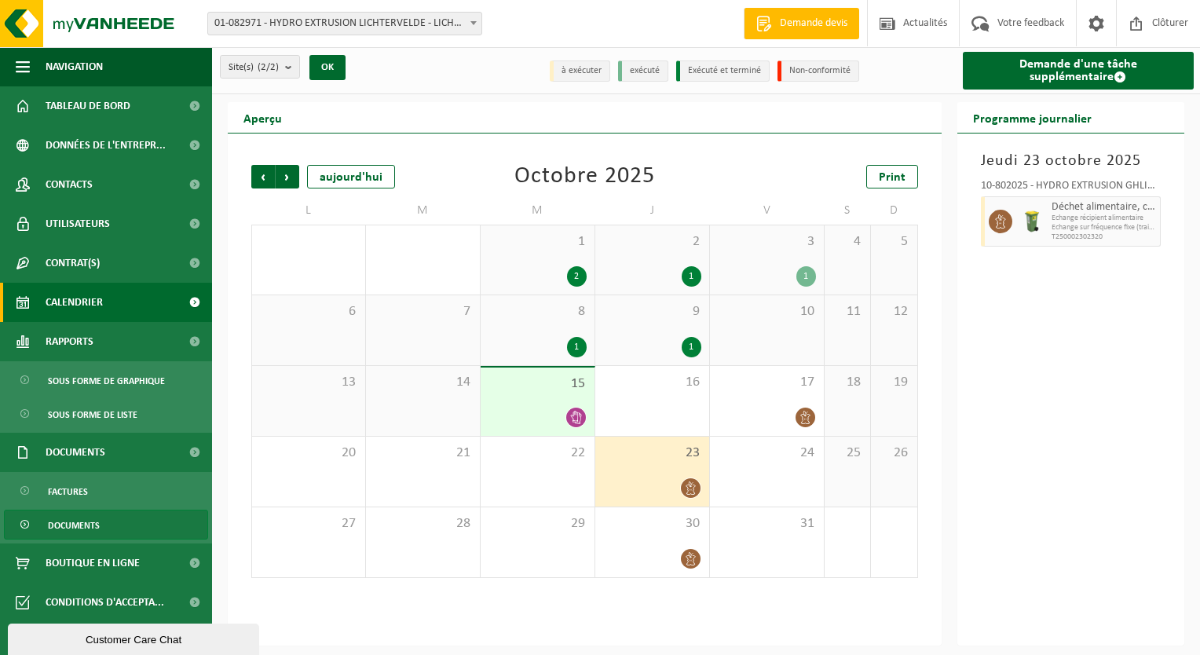
click at [90, 524] on span "Documents" at bounding box center [74, 526] width 52 height 30
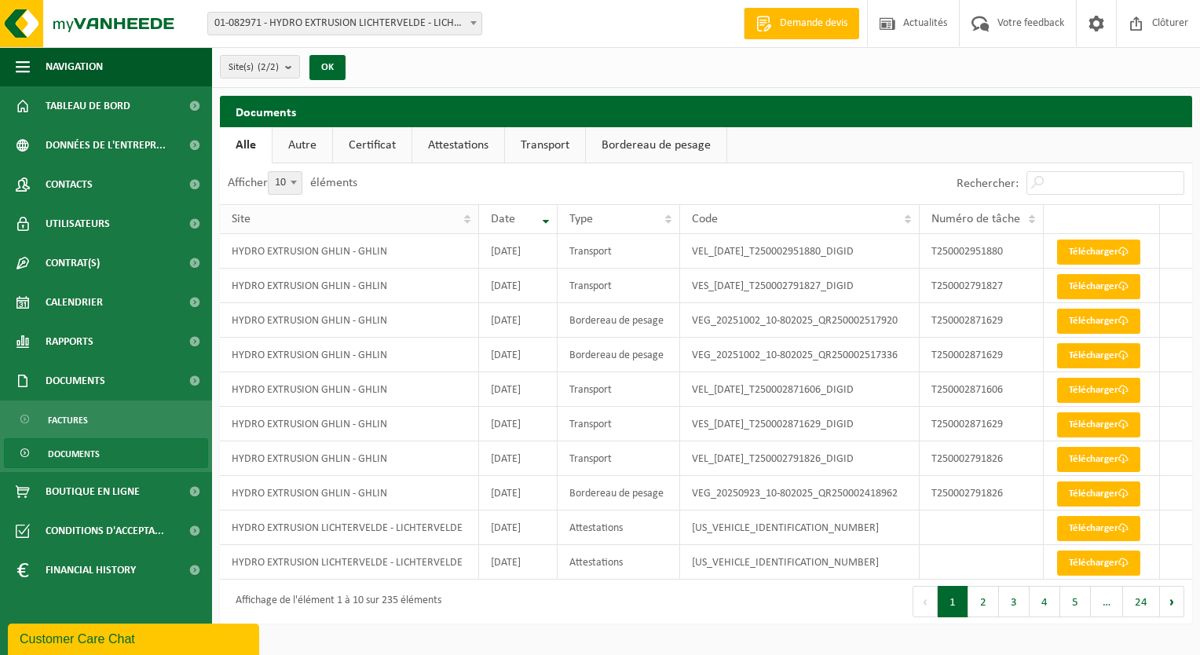
drag, startPoint x: 95, startPoint y: 460, endPoint x: 380, endPoint y: 221, distance: 372.4
click at [95, 460] on span "Documents" at bounding box center [74, 454] width 52 height 30
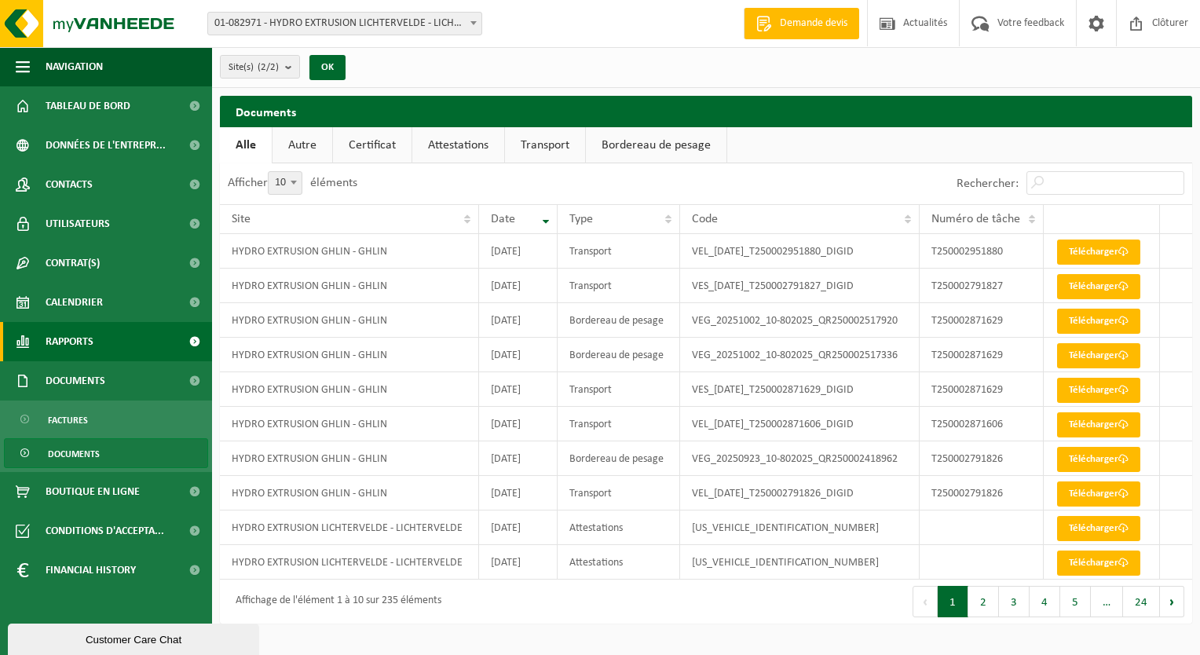
click at [141, 336] on link "Rapports" at bounding box center [106, 341] width 212 height 39
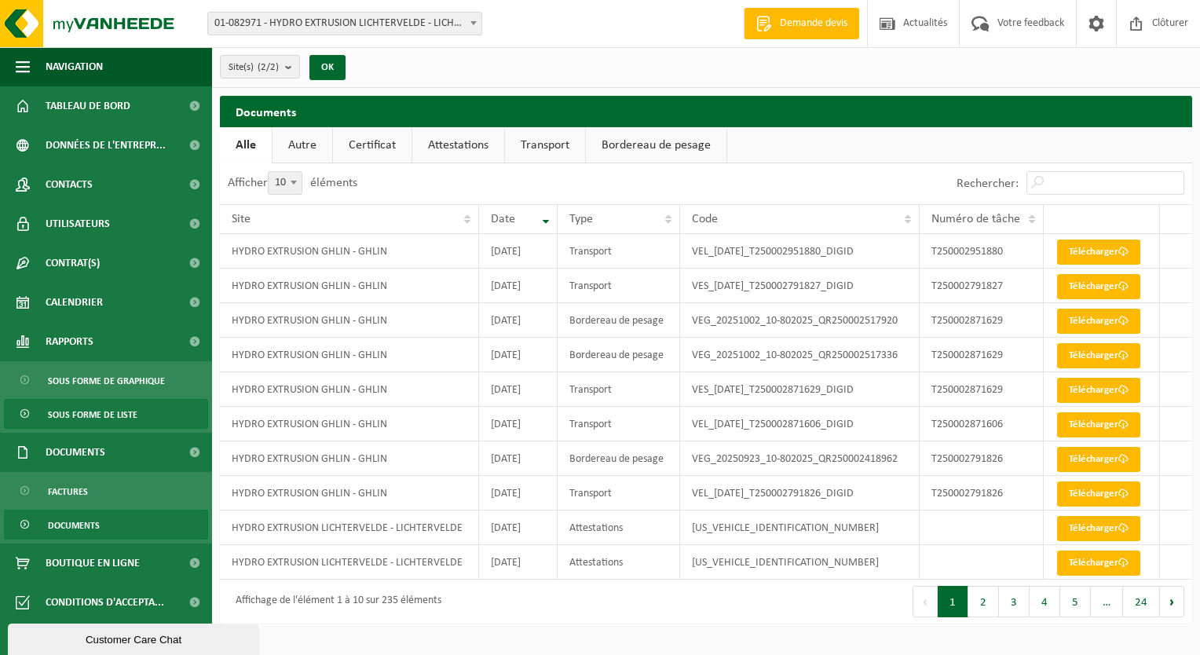
click at [110, 418] on span "Sous forme de liste" at bounding box center [93, 415] width 90 height 30
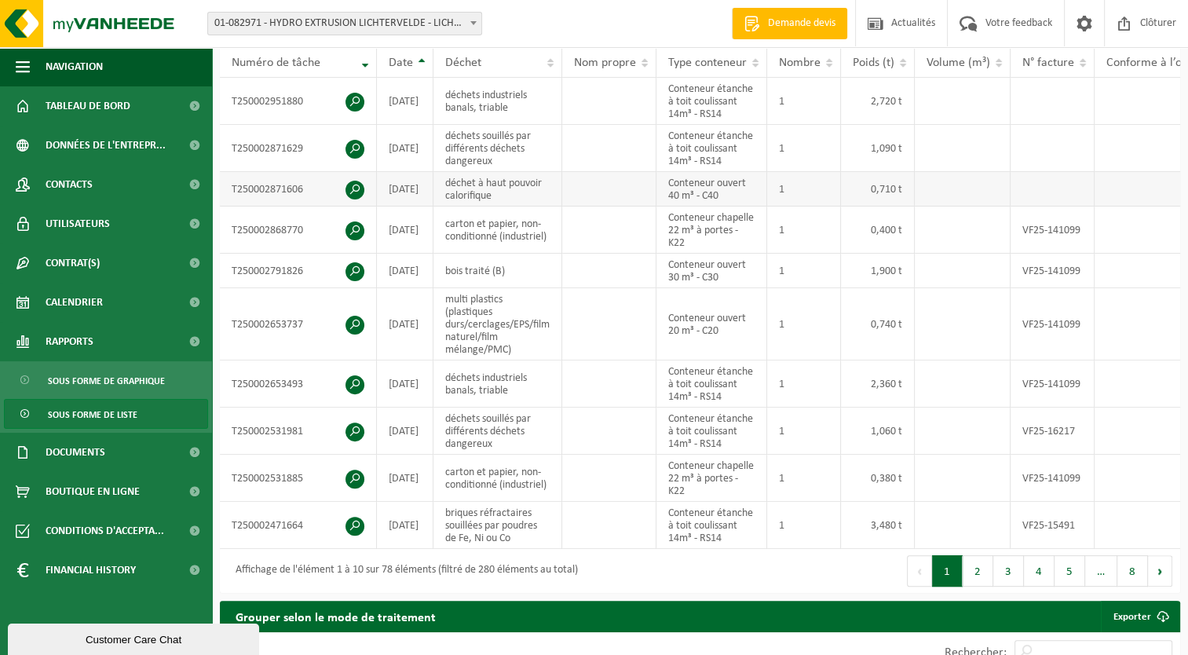
scroll to position [393, 0]
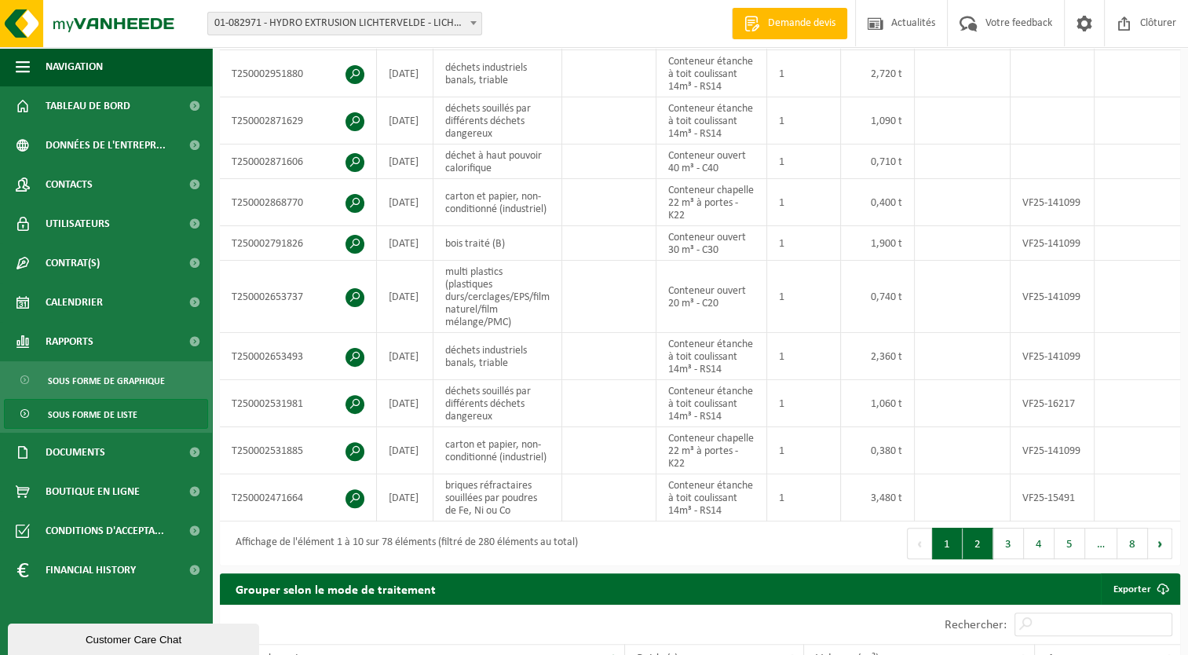
click at [974, 545] on button "2" at bounding box center [978, 543] width 31 height 31
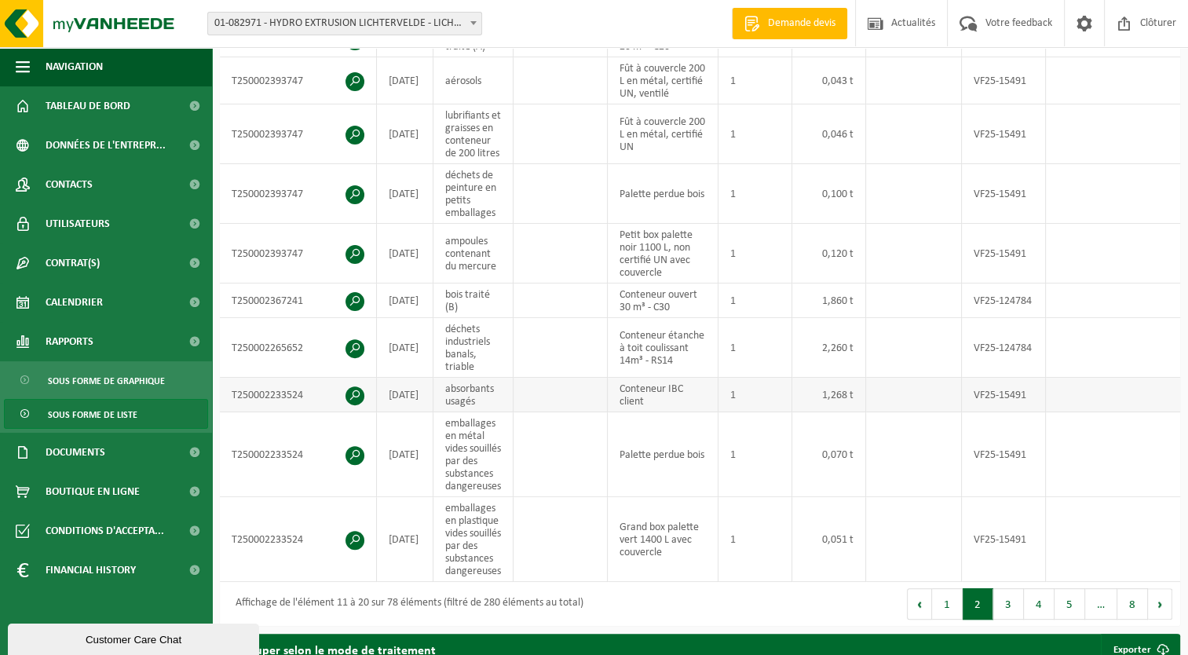
scroll to position [456, 0]
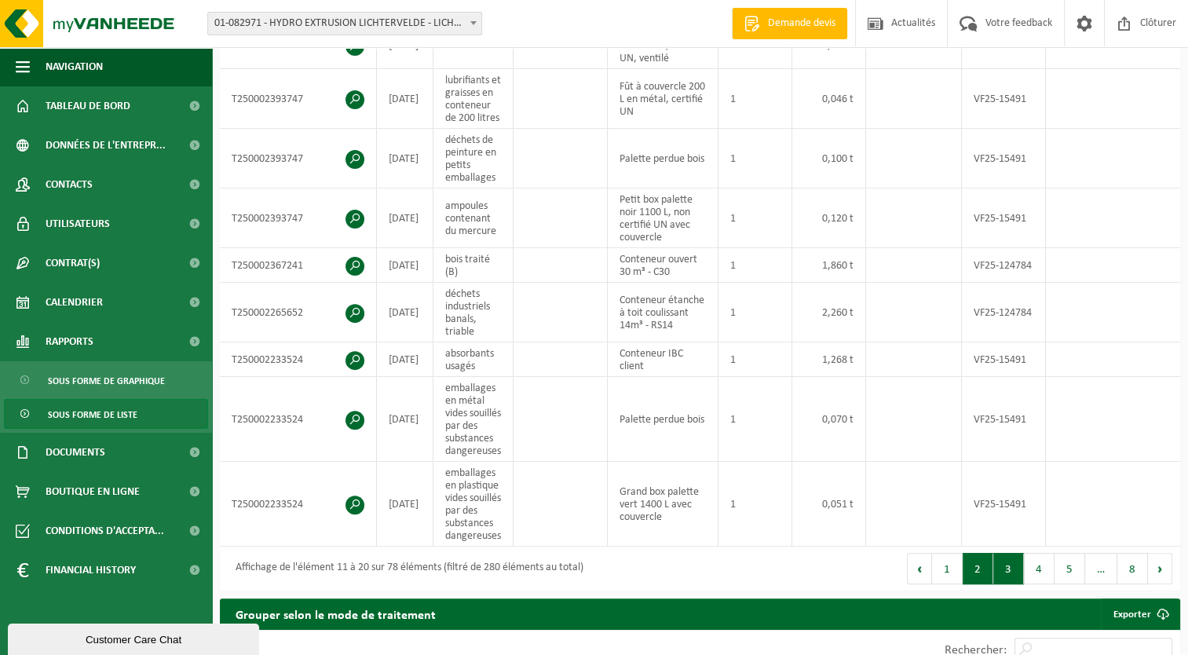
click at [1012, 584] on button "3" at bounding box center [1009, 568] width 31 height 31
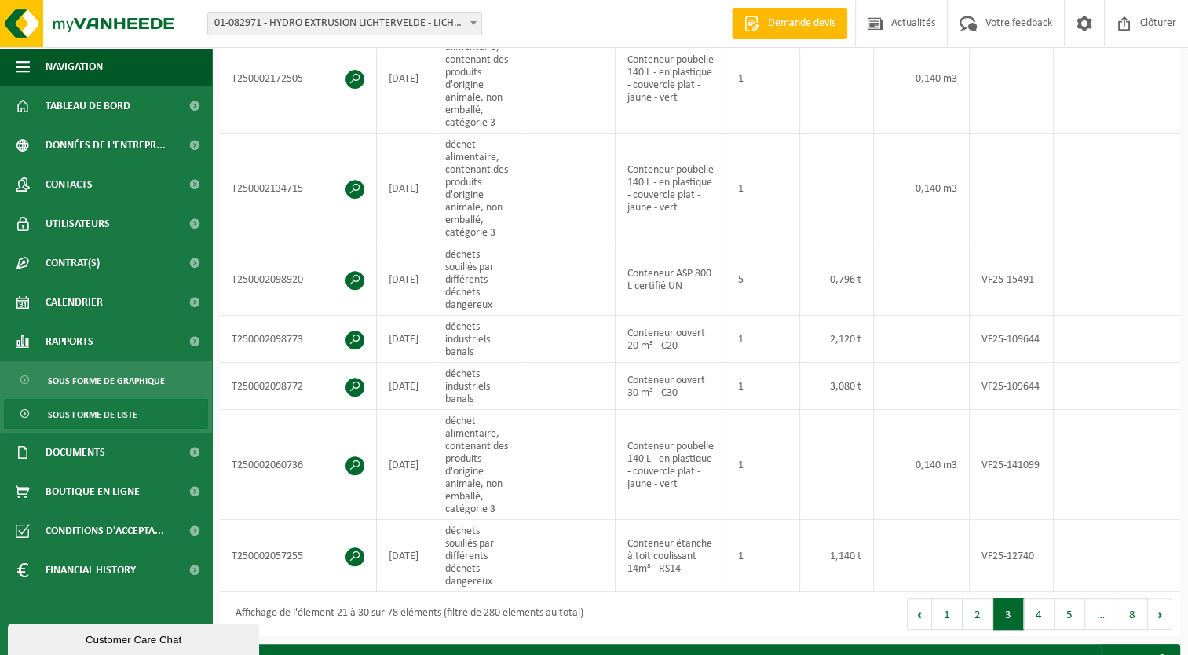
scroll to position [562, 0]
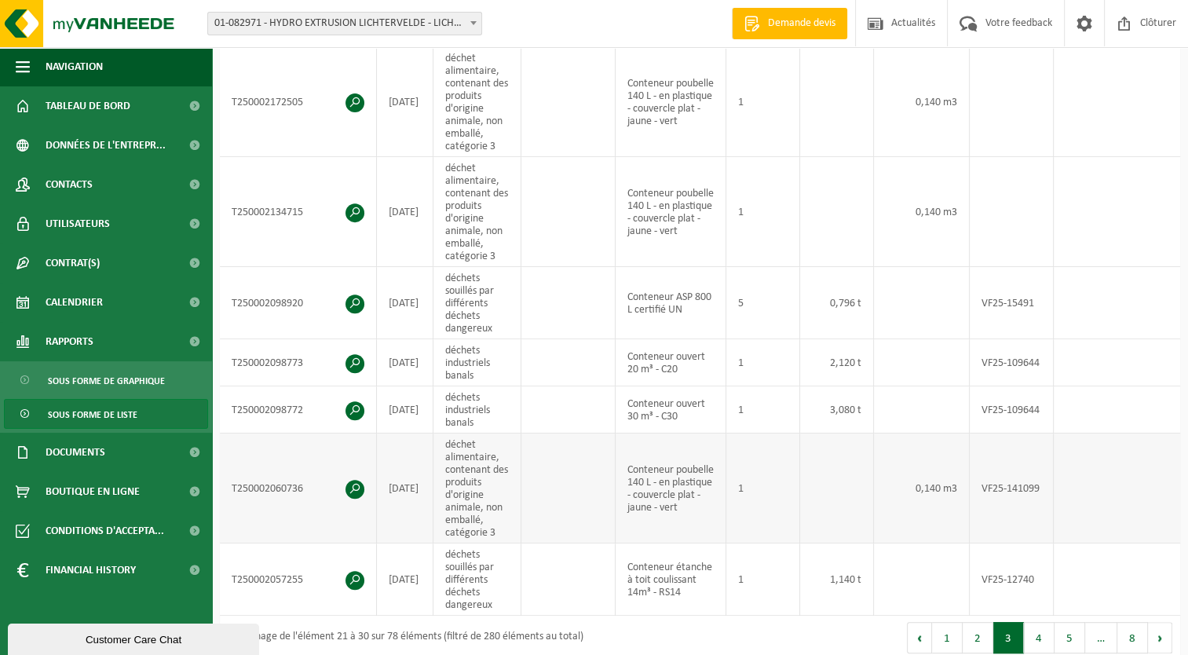
click at [353, 481] on span at bounding box center [355, 489] width 19 height 19
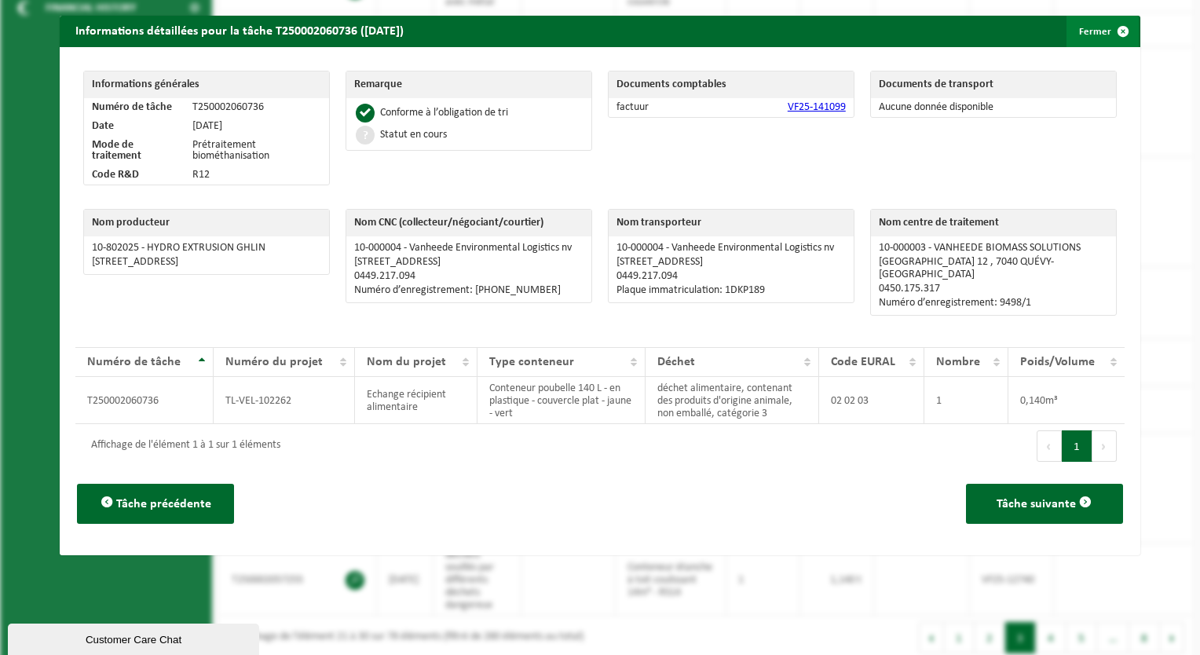
click at [1111, 36] on span "button" at bounding box center [1122, 31] width 31 height 31
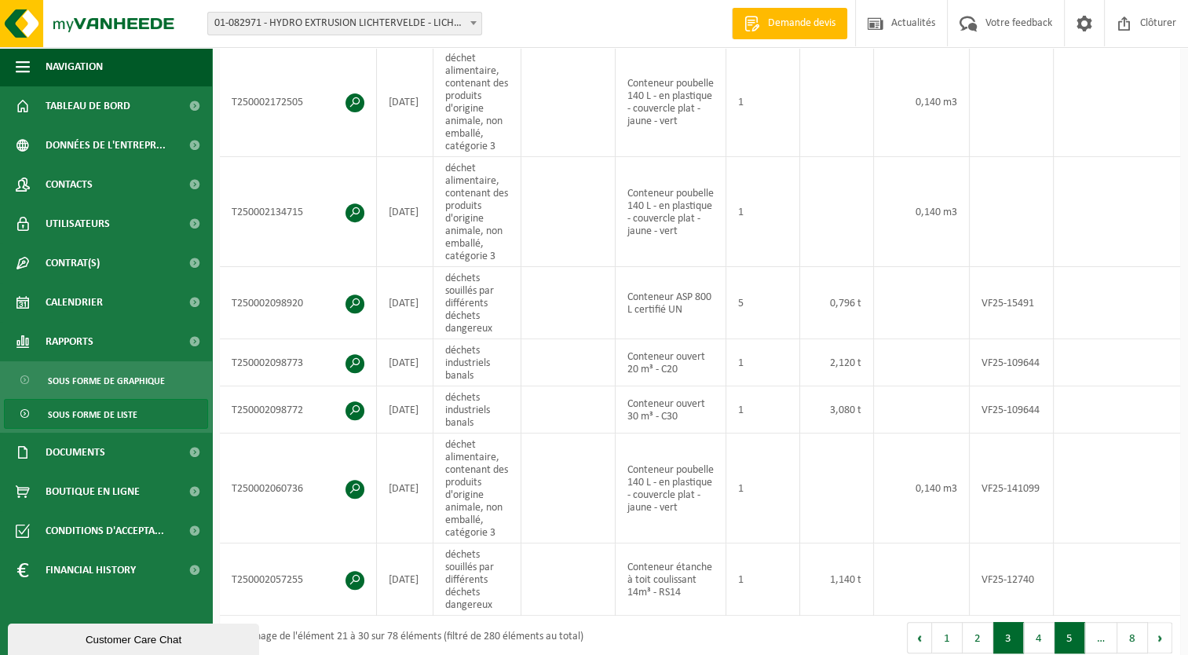
click at [1072, 642] on button "5" at bounding box center [1070, 637] width 31 height 31
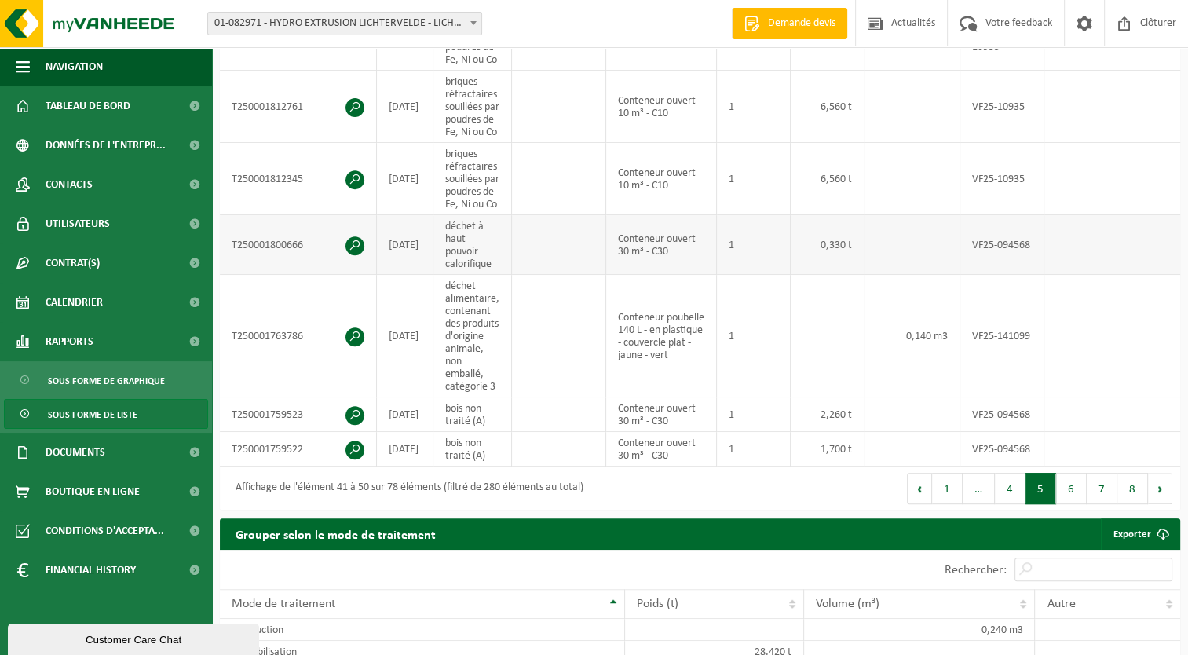
scroll to position [713, 0]
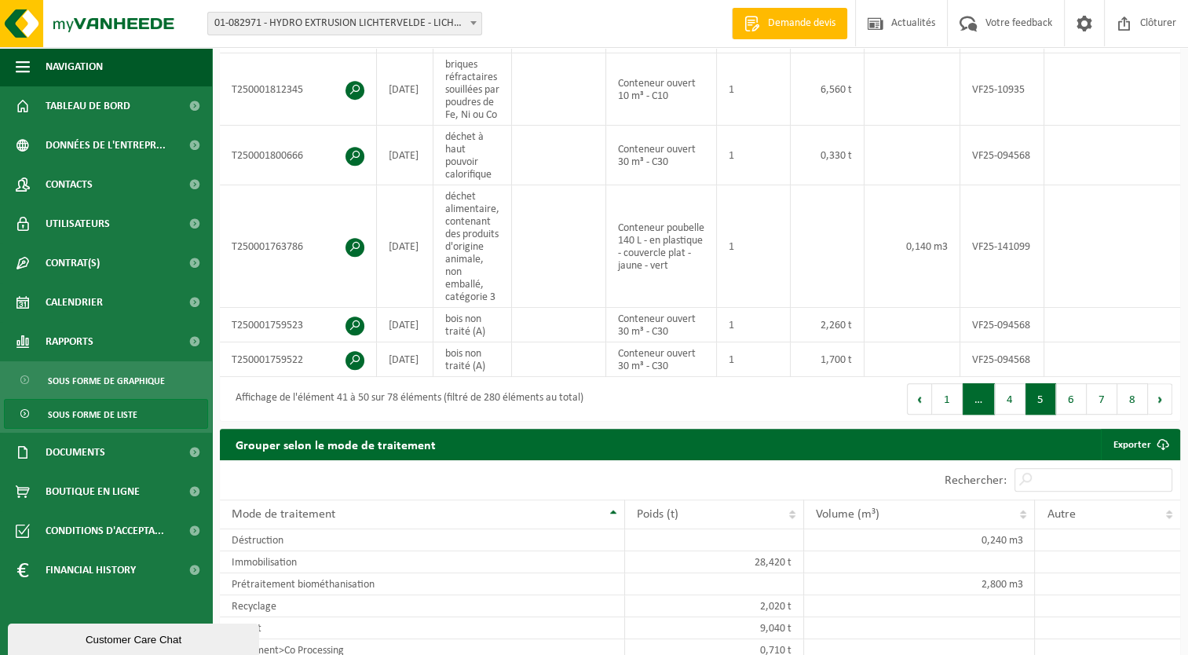
click at [986, 415] on span "…" at bounding box center [979, 398] width 32 height 31
click at [961, 415] on button "1" at bounding box center [947, 398] width 31 height 31
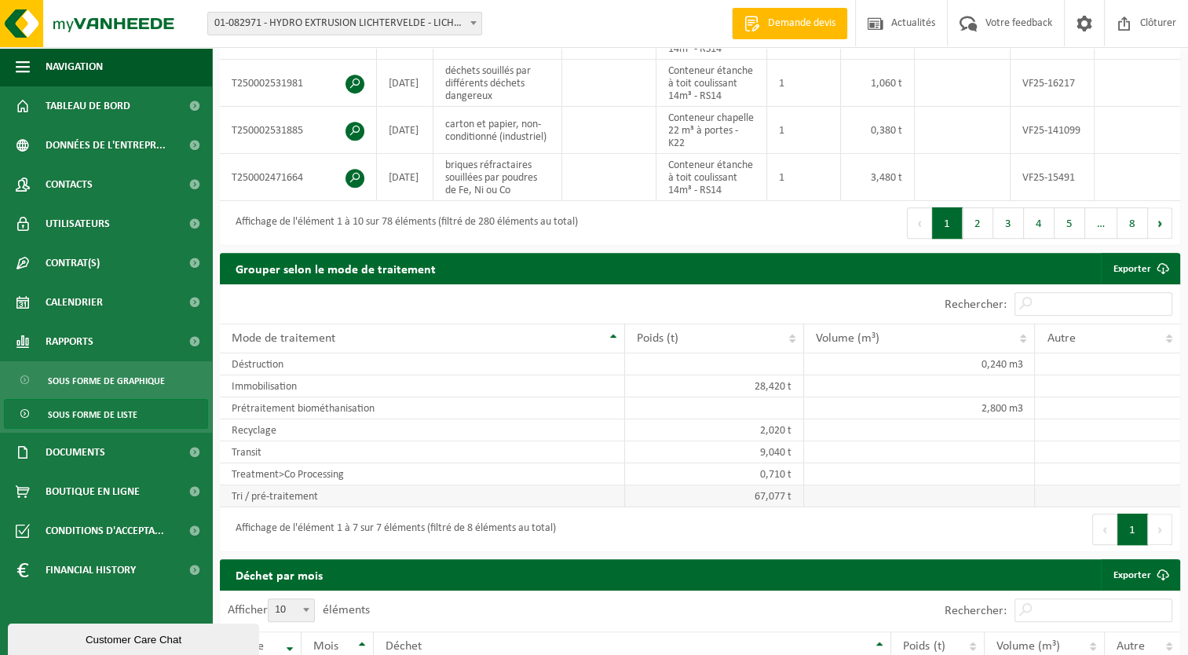
scroll to position [478, 0]
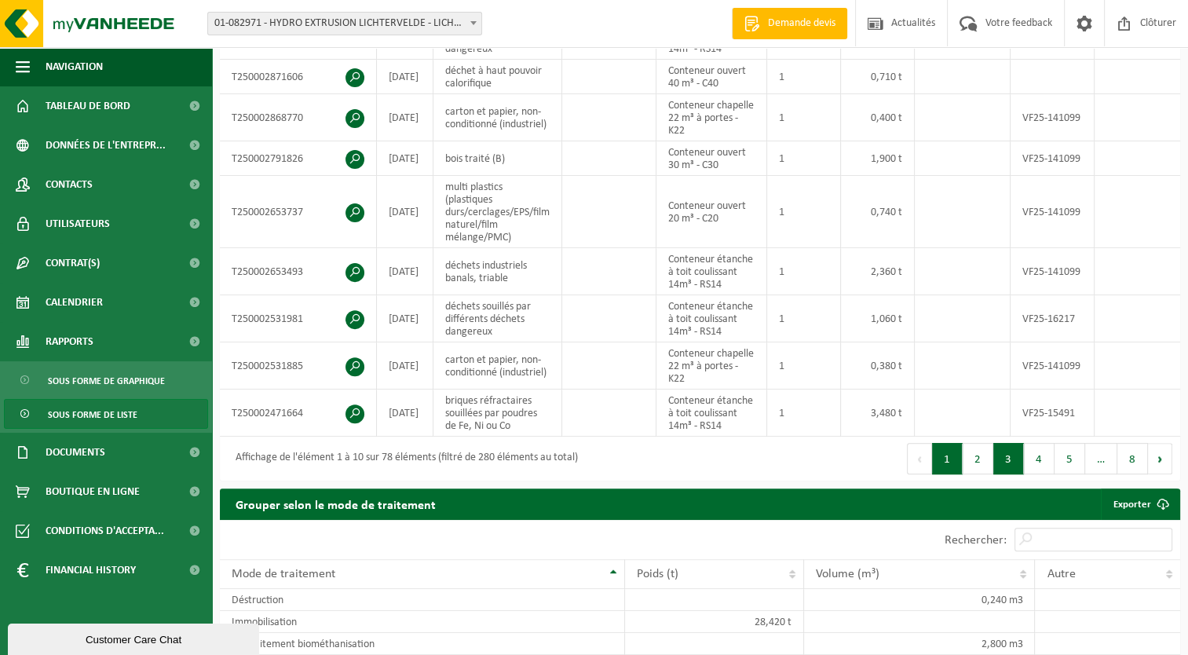
click at [1012, 470] on button "3" at bounding box center [1009, 458] width 31 height 31
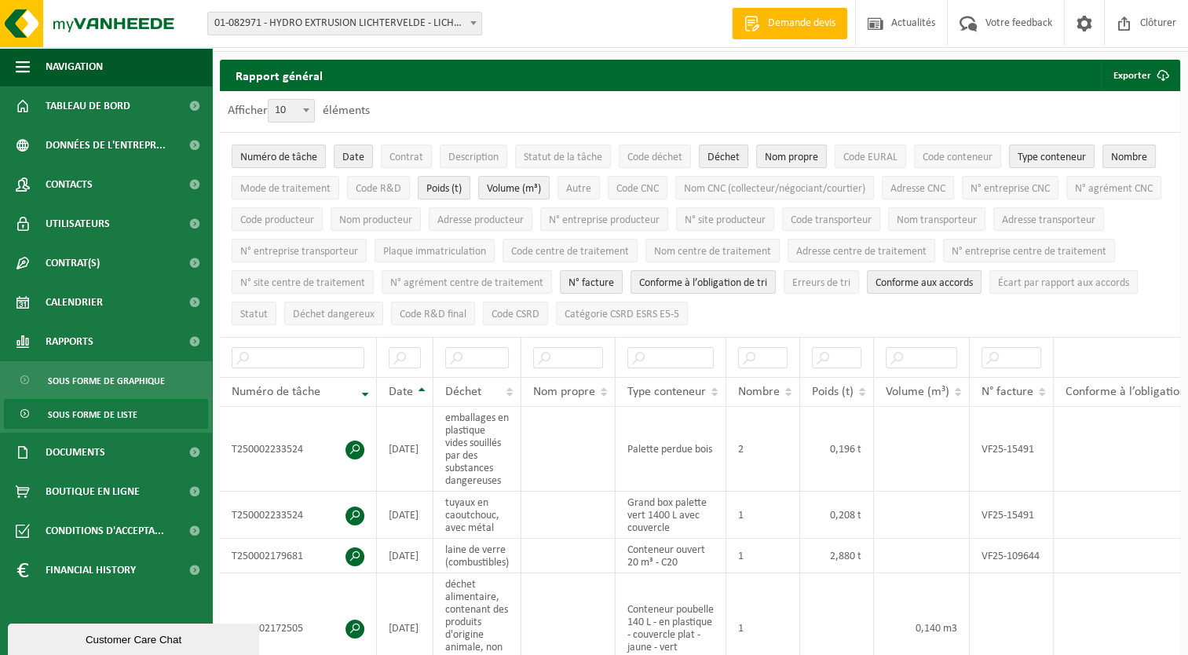
scroll to position [0, 0]
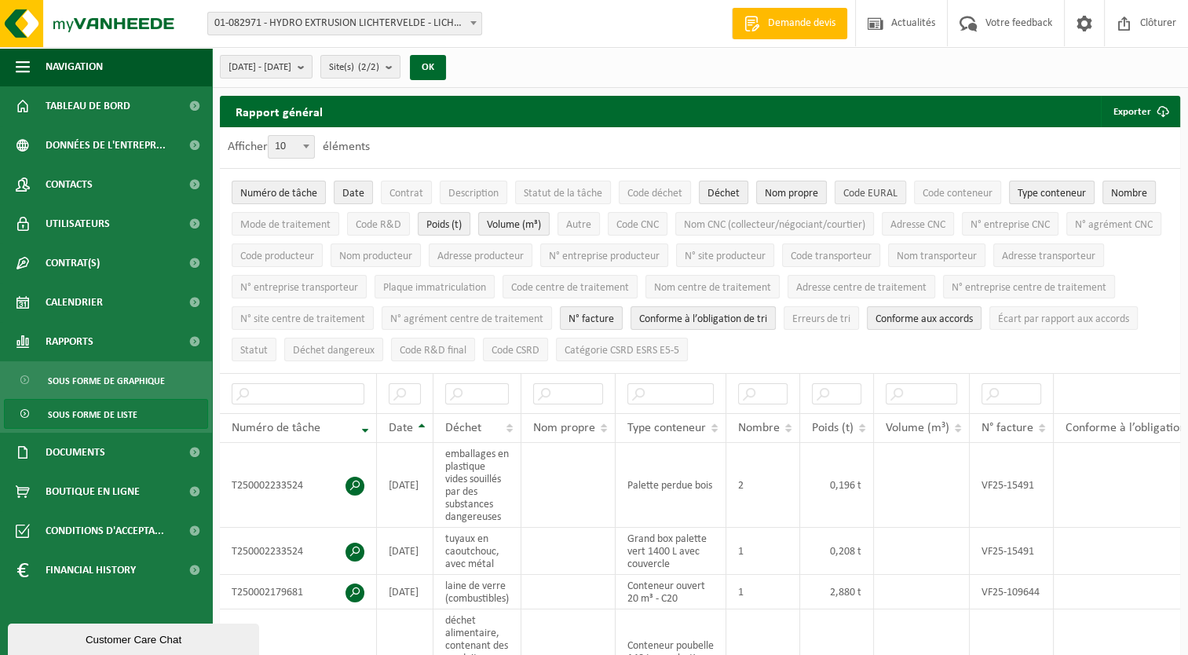
click at [897, 195] on button "Code EURAL" at bounding box center [870, 193] width 71 height 24
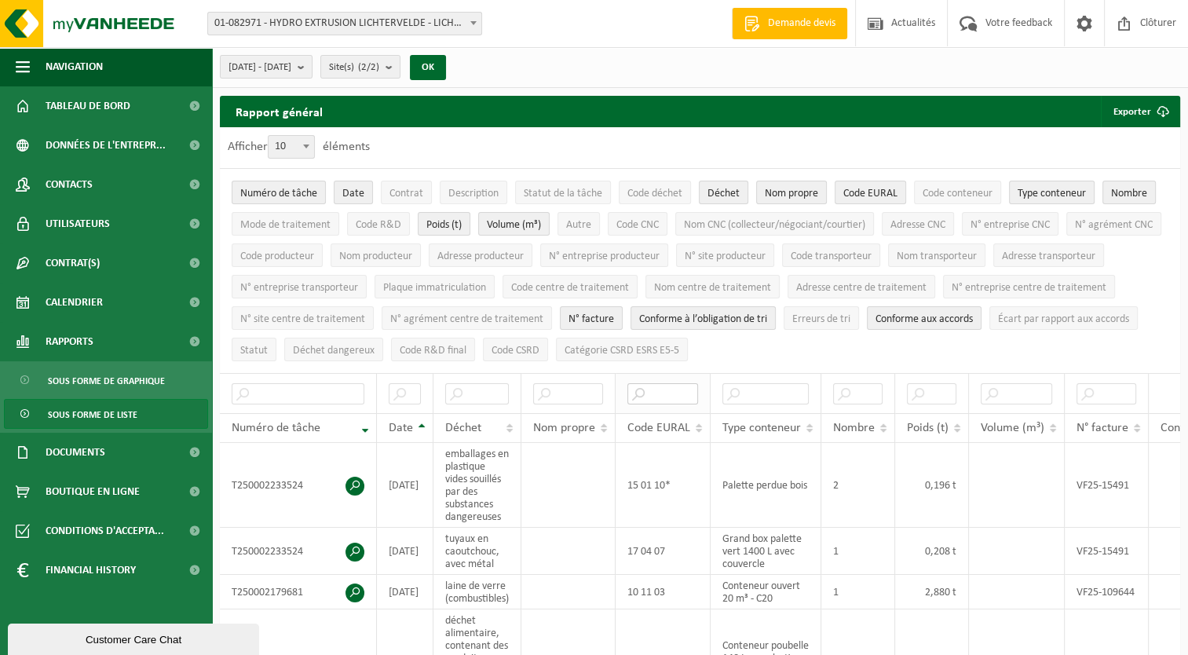
click at [684, 389] on input "text" at bounding box center [663, 393] width 71 height 21
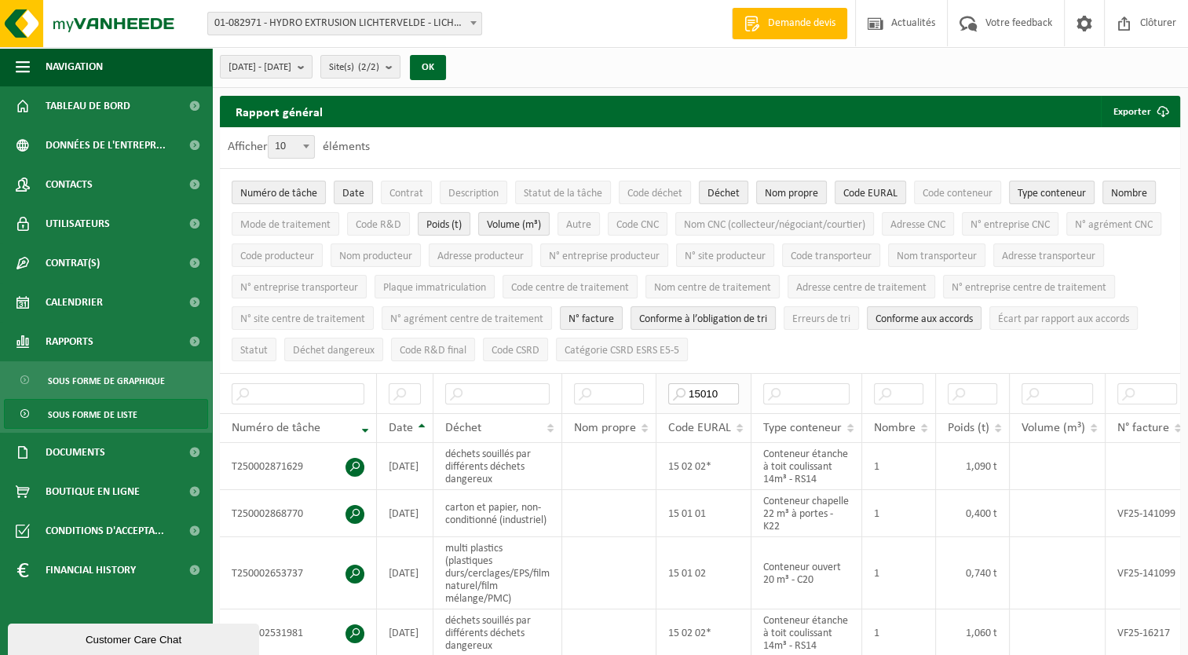
type input "150102"
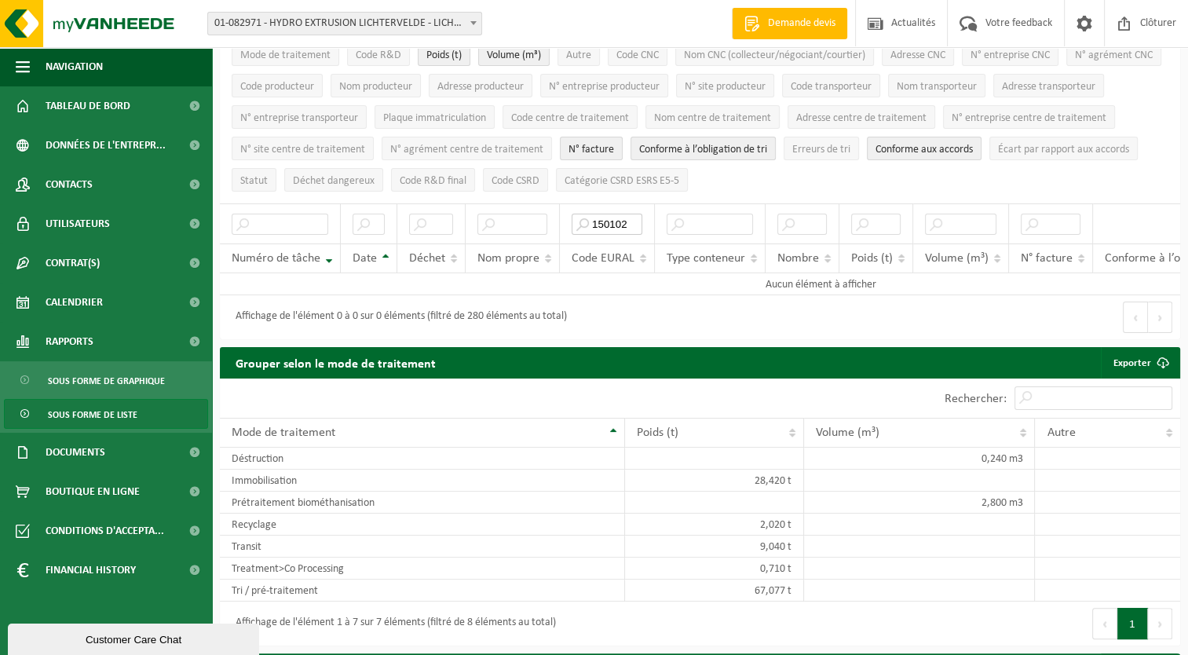
scroll to position [79, 0]
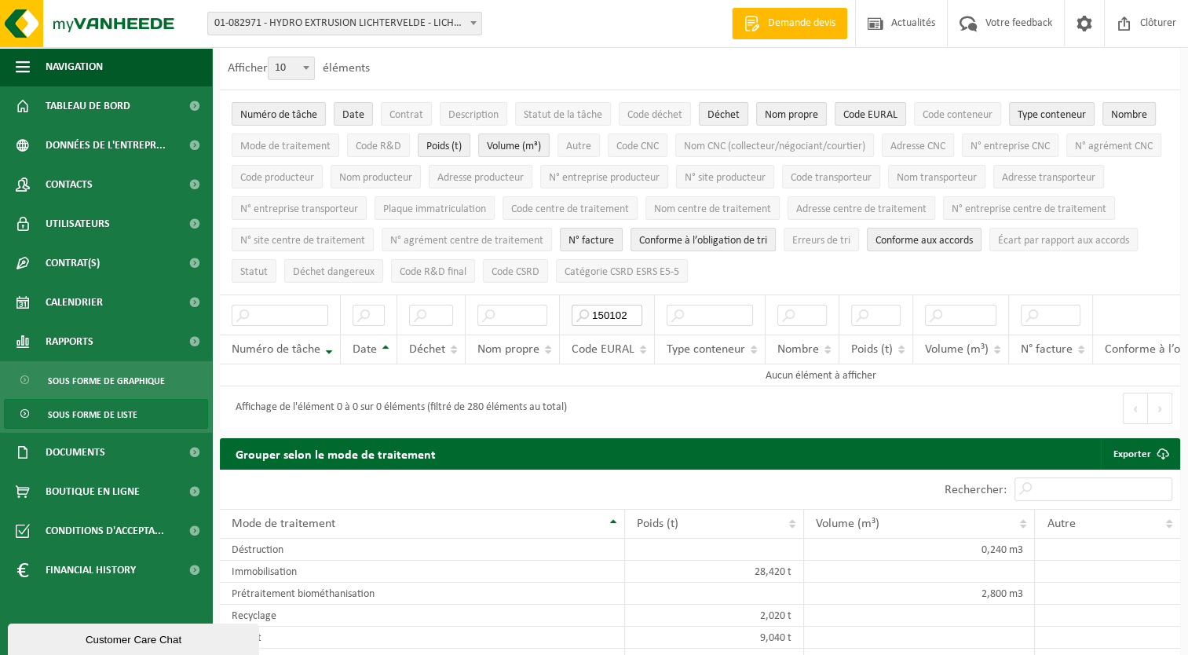
drag, startPoint x: 627, startPoint y: 312, endPoint x: 566, endPoint y: 309, distance: 61.3
click at [575, 307] on input "150102" at bounding box center [607, 315] width 71 height 21
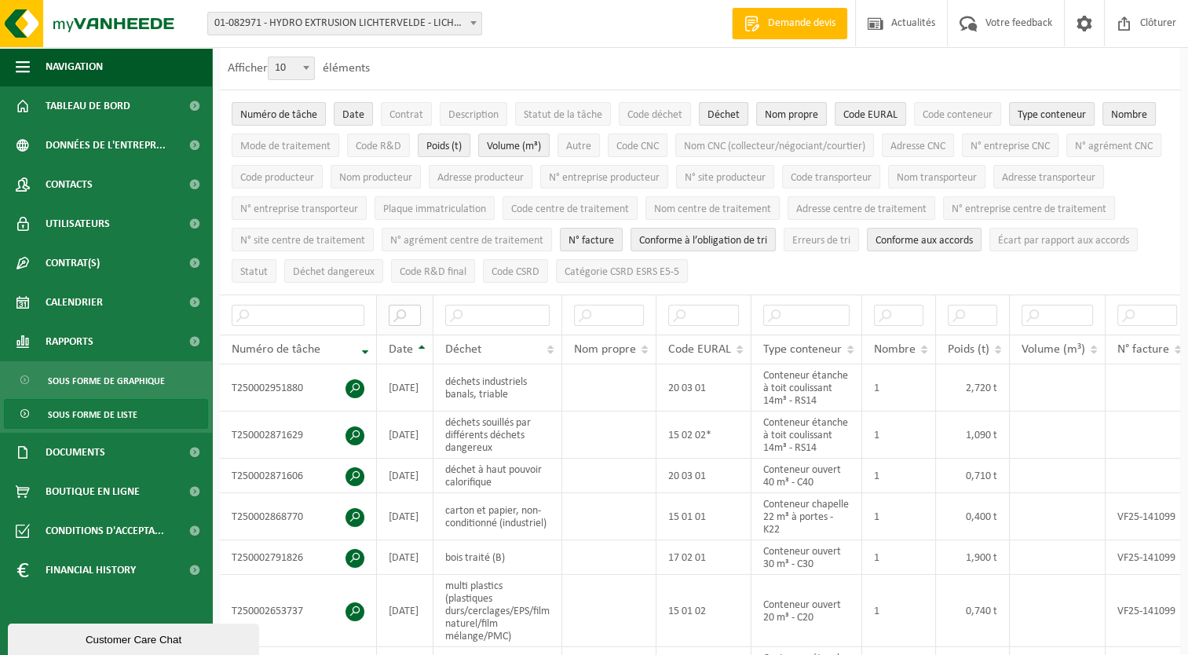
click at [410, 307] on input "text" at bounding box center [405, 315] width 32 height 21
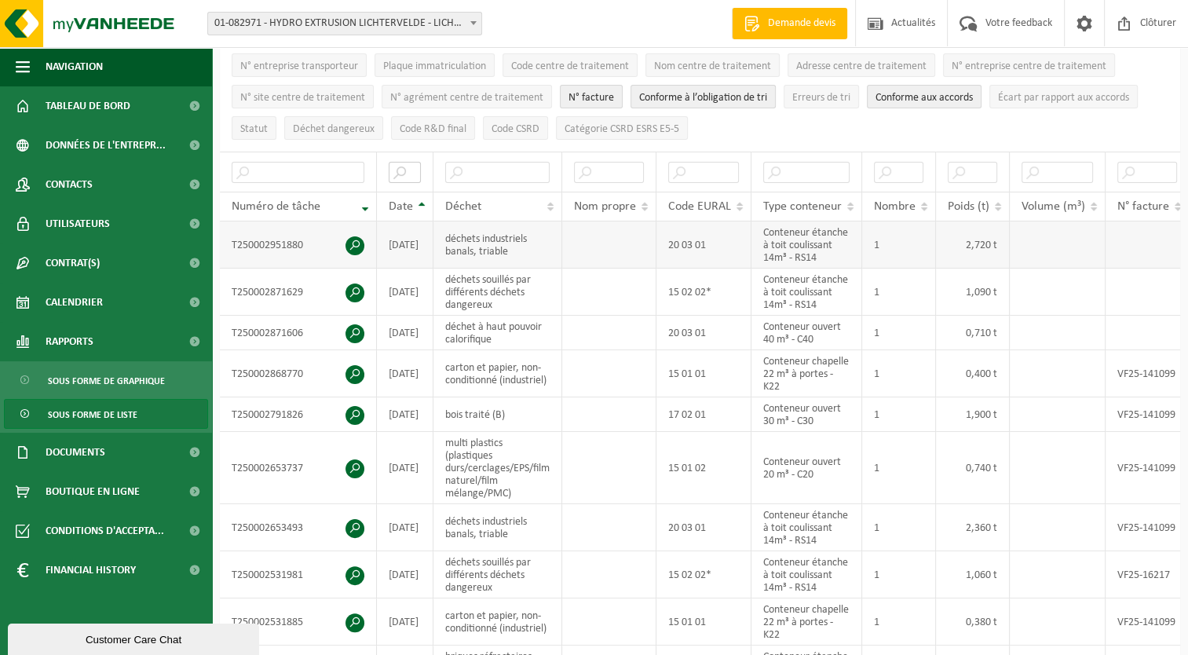
scroll to position [314, 0]
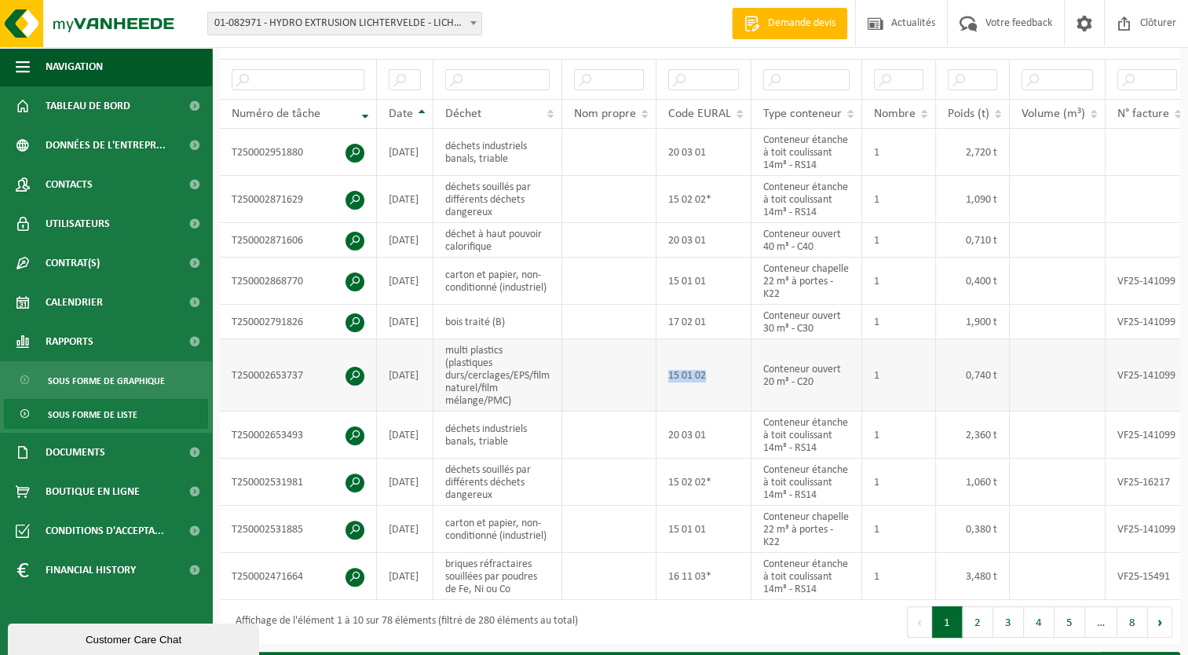
drag, startPoint x: 672, startPoint y: 369, endPoint x: 716, endPoint y: 363, distance: 45.2
click at [716, 363] on td "15 01 02" at bounding box center [704, 375] width 95 height 72
drag, startPoint x: 716, startPoint y: 363, endPoint x: 701, endPoint y: 371, distance: 16.9
copy td "15 01 02"
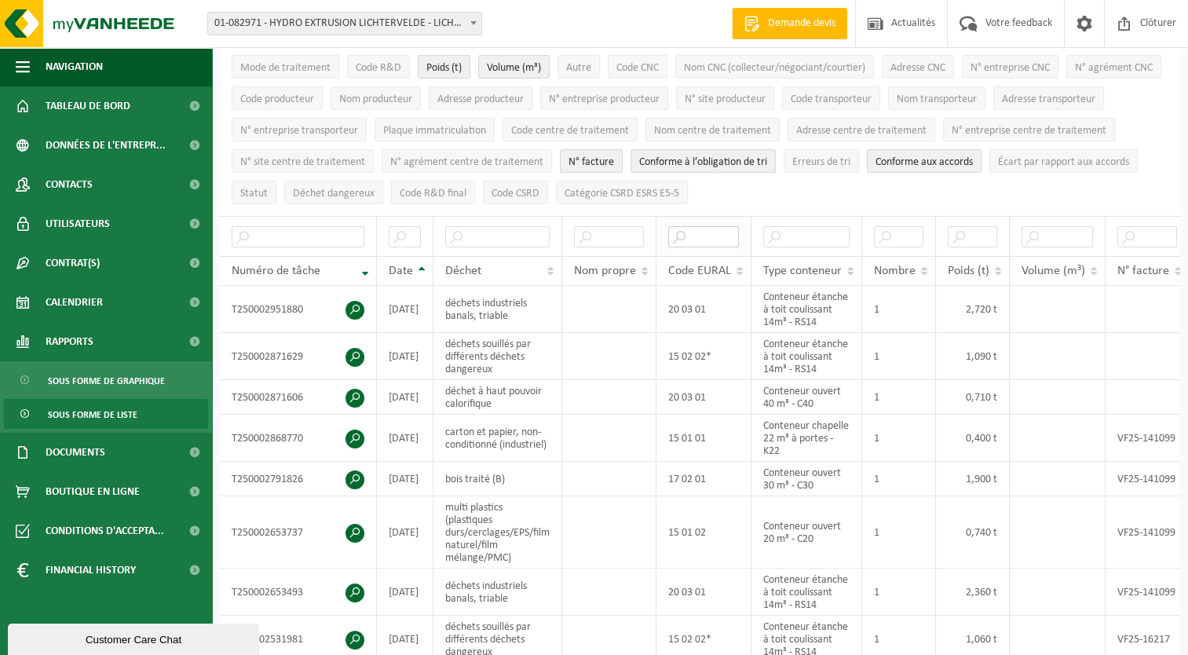
click at [697, 240] on input "text" at bounding box center [703, 236] width 71 height 21
paste input "15 01 02"
type input "15 01 02"
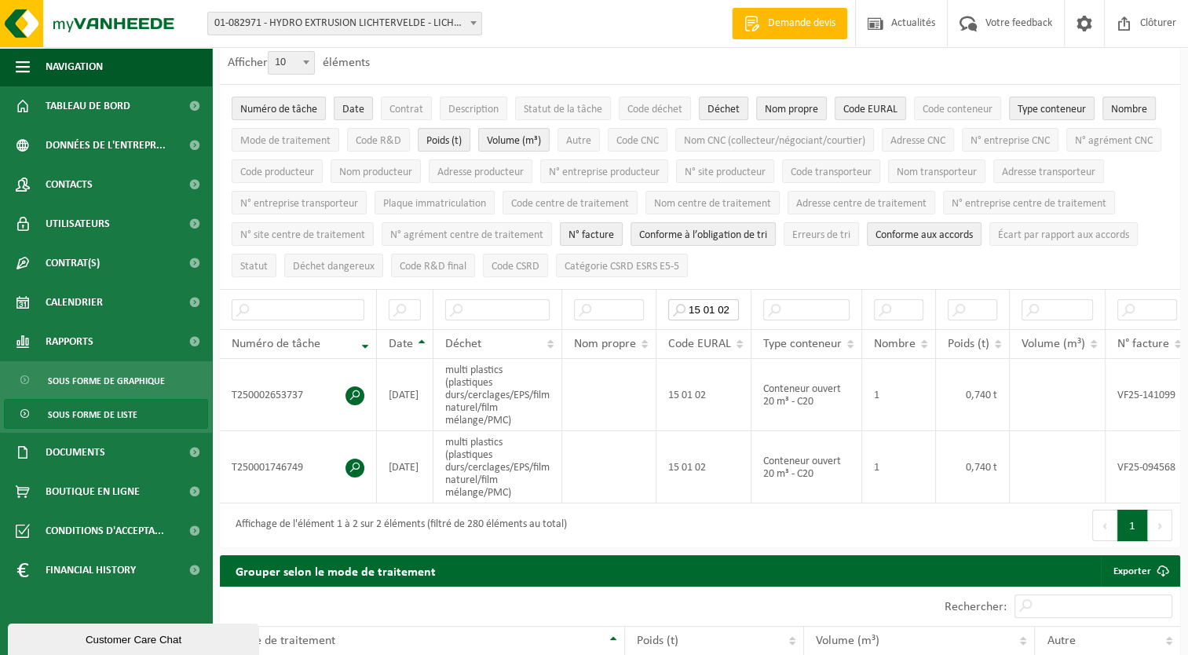
scroll to position [0, 0]
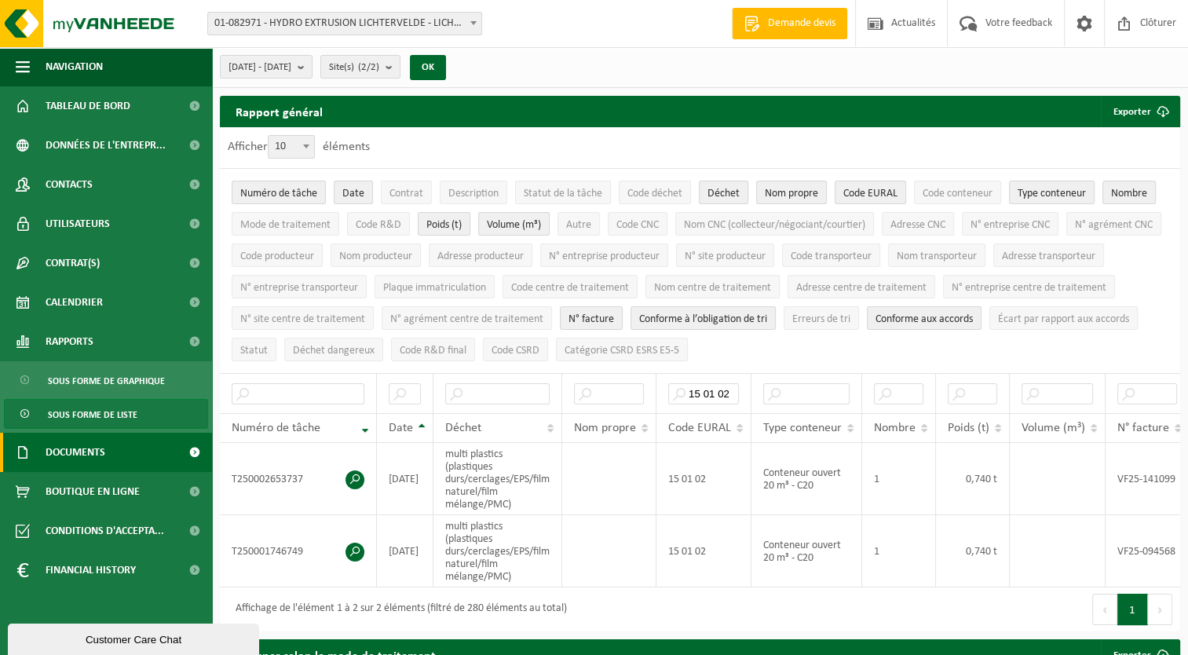
click at [116, 456] on link "Documents" at bounding box center [106, 452] width 212 height 39
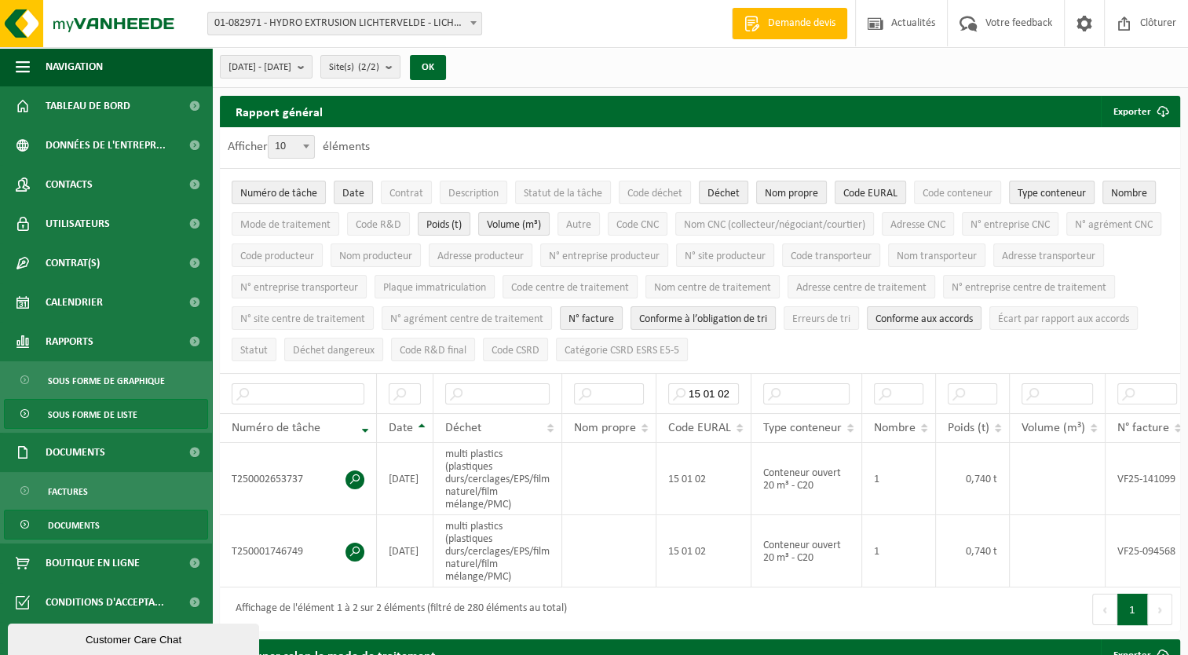
click at [101, 523] on link "Documents" at bounding box center [106, 525] width 204 height 30
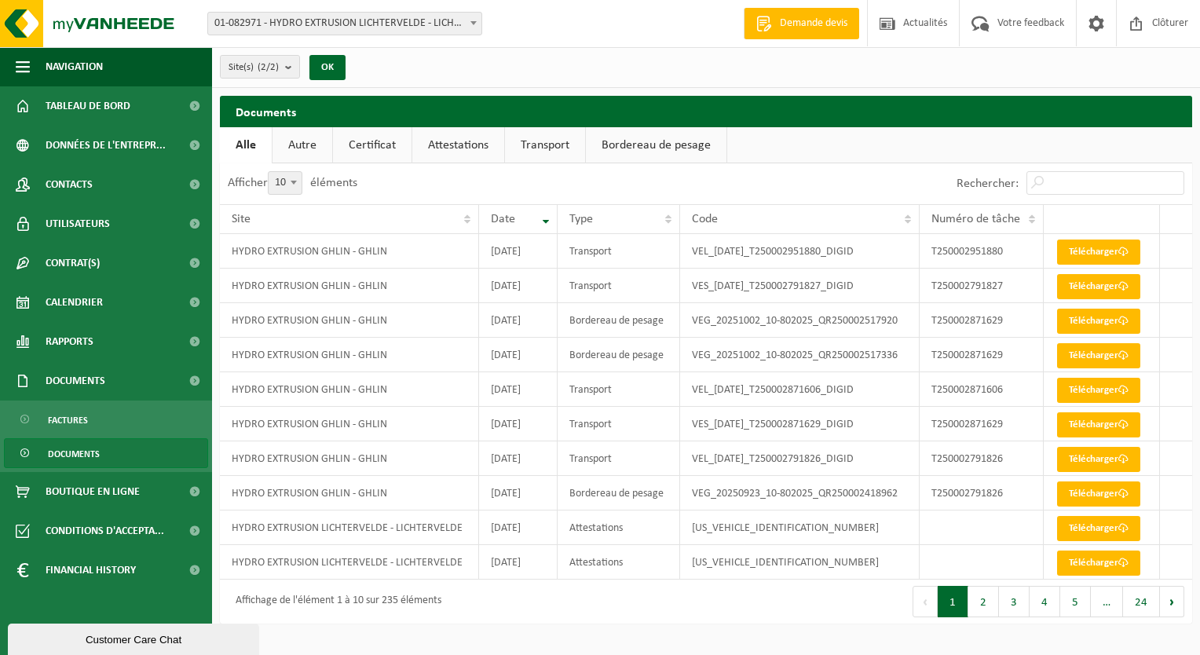
click at [456, 146] on link "Attestations" at bounding box center [458, 145] width 92 height 36
